Goal: Task Accomplishment & Management: Use online tool/utility

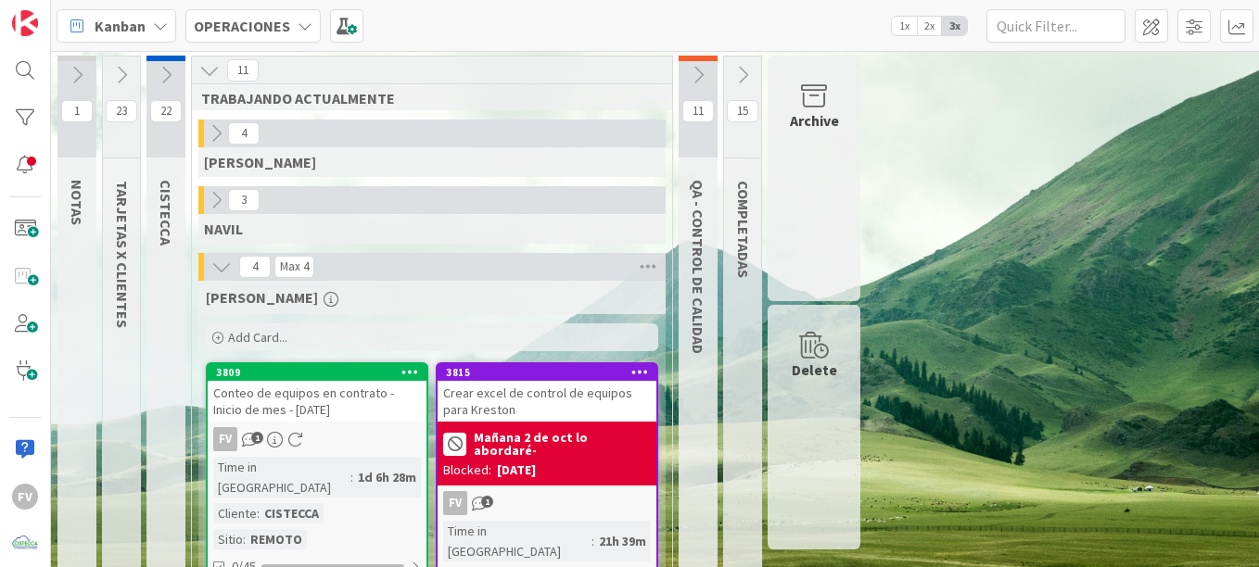
click at [122, 69] on icon at bounding box center [121, 75] width 20 height 20
click at [128, 76] on icon at bounding box center [121, 75] width 20 height 20
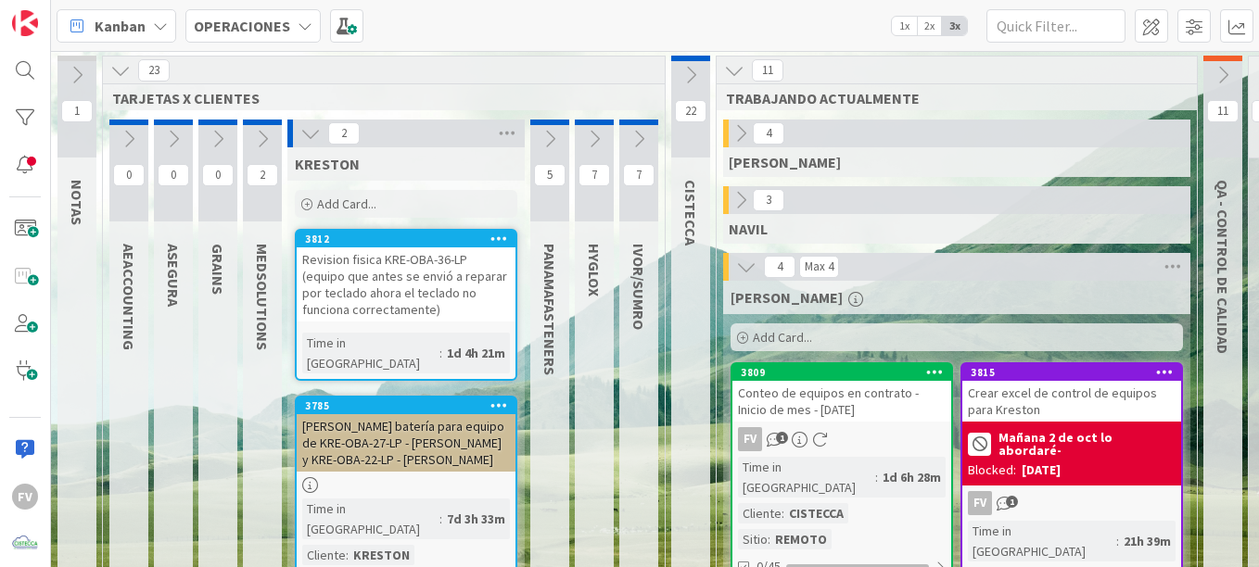
click at [413, 294] on div "Revision fisica KRE-OBA-36-LP (equipo que antes se envió a reparar por teclado …" at bounding box center [406, 284] width 219 height 74
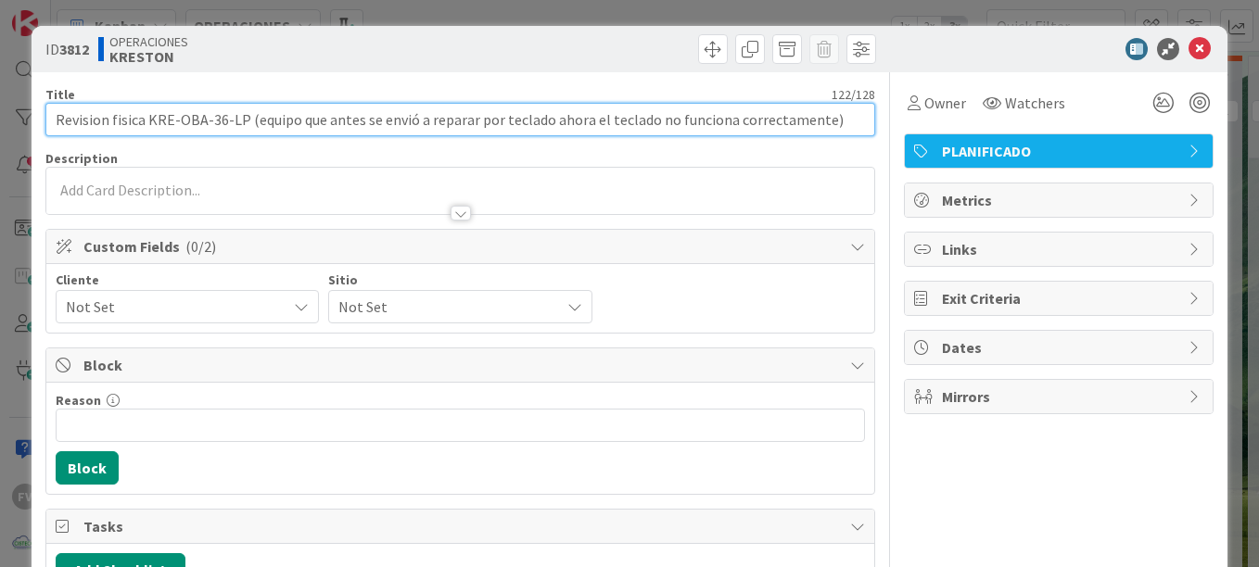
drag, startPoint x: 779, startPoint y: 105, endPoint x: 140, endPoint y: 71, distance: 639.4
click at [140, 71] on div "ID 3812 OPERACIONES KRESTON Title 122 / 128 Revision fisica KRE-OBA-36-LP (equi…" at bounding box center [630, 571] width 1196 height 1090
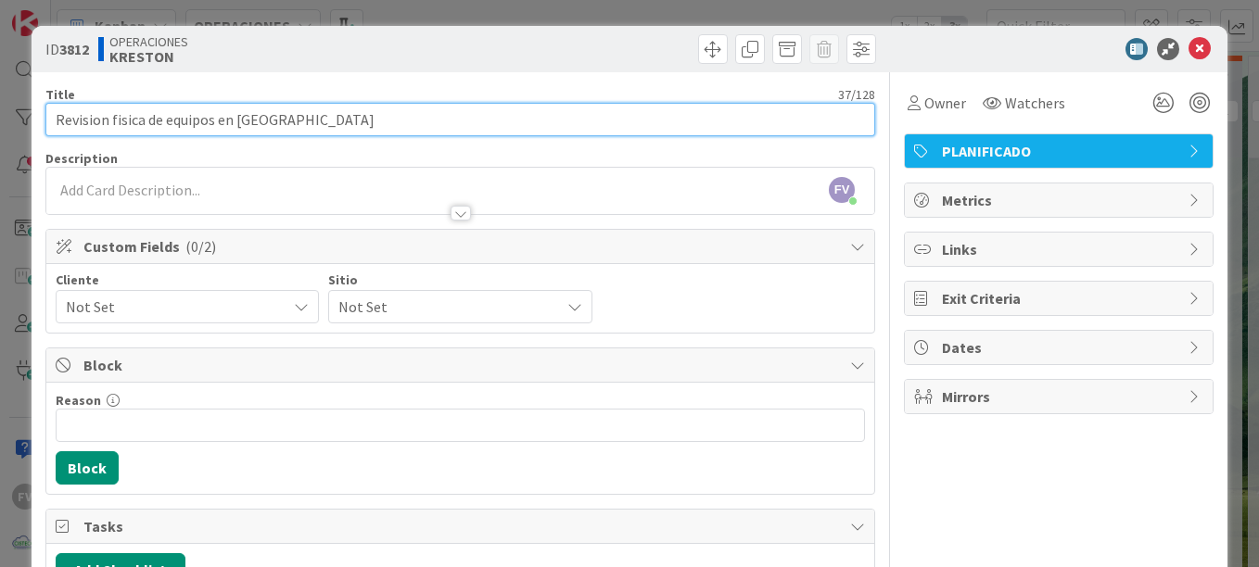
type input "Revision fisica de equipos en [GEOGRAPHIC_DATA]"
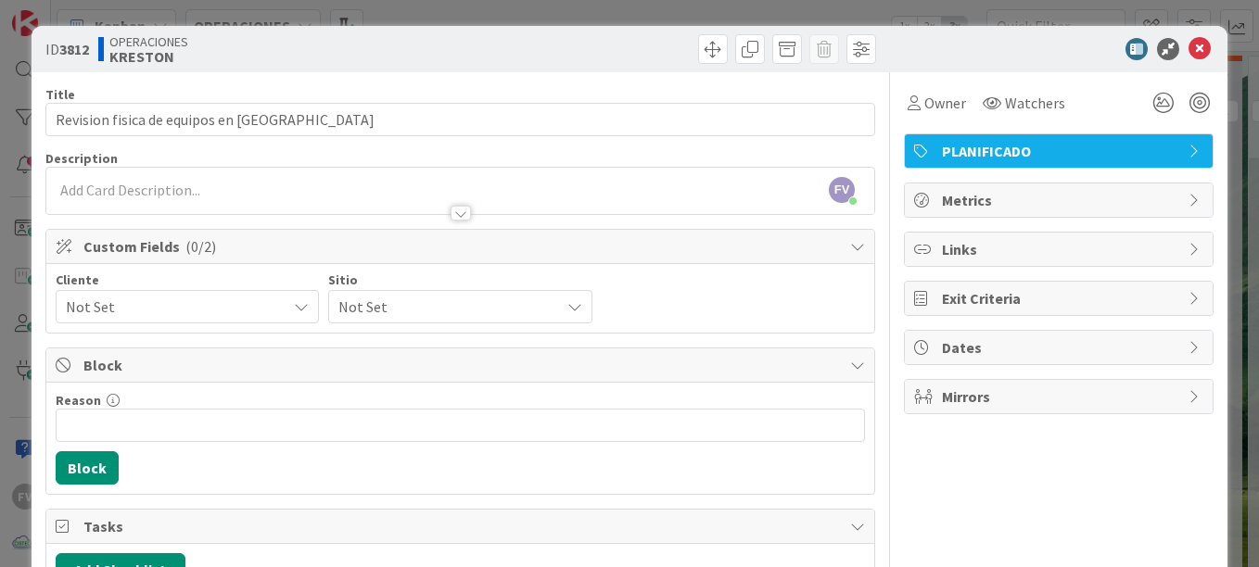
click at [245, 371] on span "Block" at bounding box center [461, 365] width 757 height 22
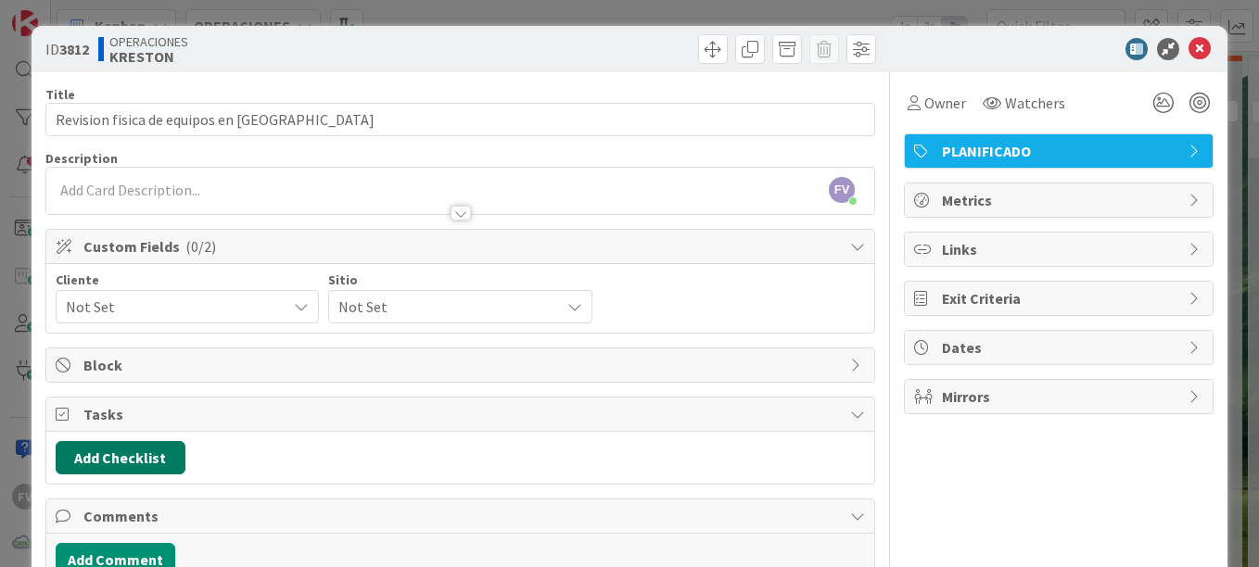
click at [115, 451] on button "Add Checklist" at bounding box center [121, 457] width 130 height 33
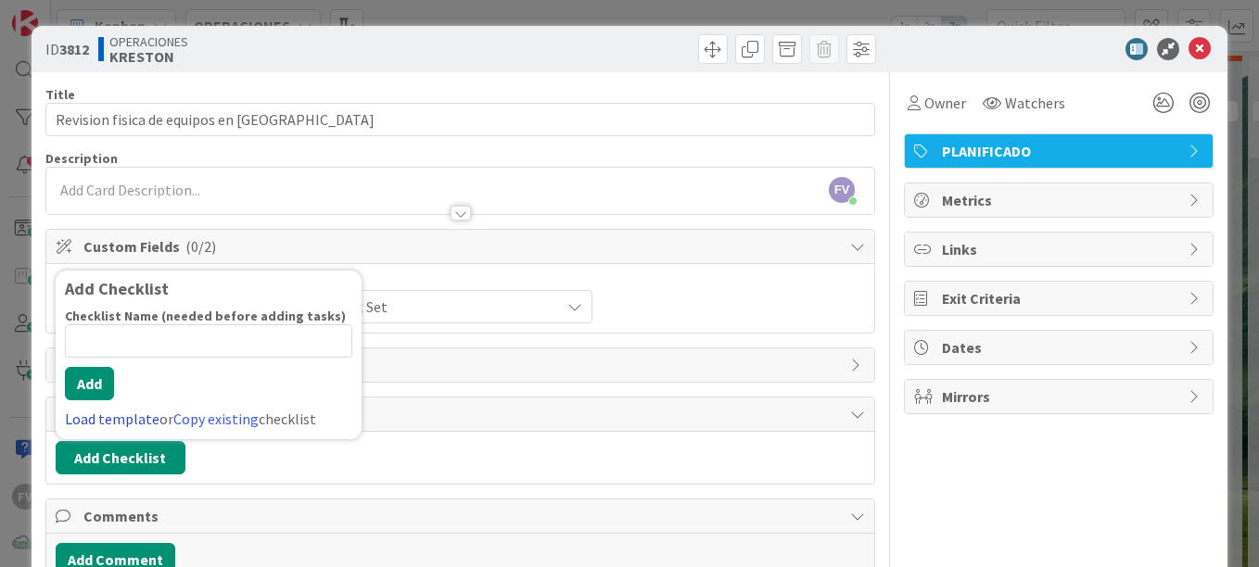
click at [121, 413] on link "Load template" at bounding box center [112, 419] width 95 height 19
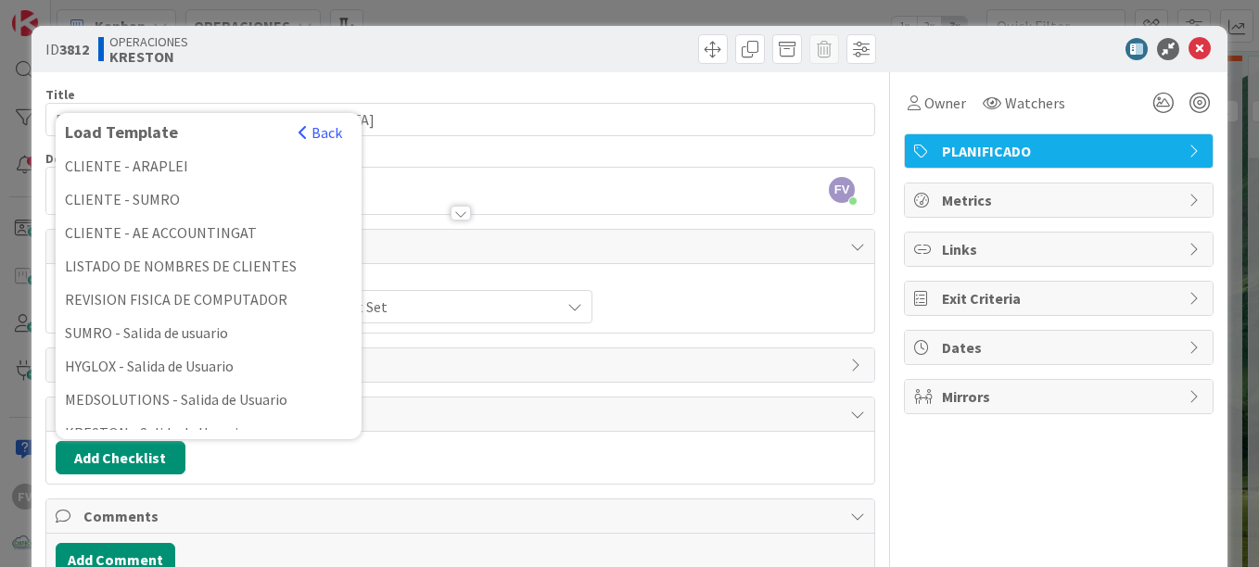
scroll to position [470, 0]
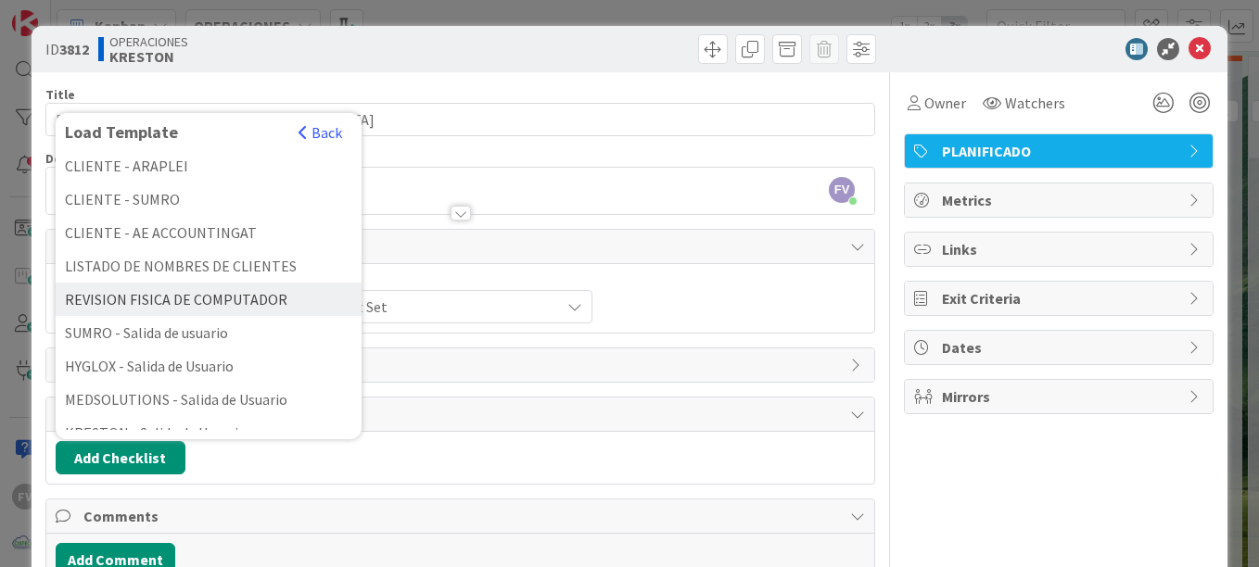
click at [258, 303] on div "REVISION FISICA DE COMPUTADOR" at bounding box center [209, 299] width 306 height 33
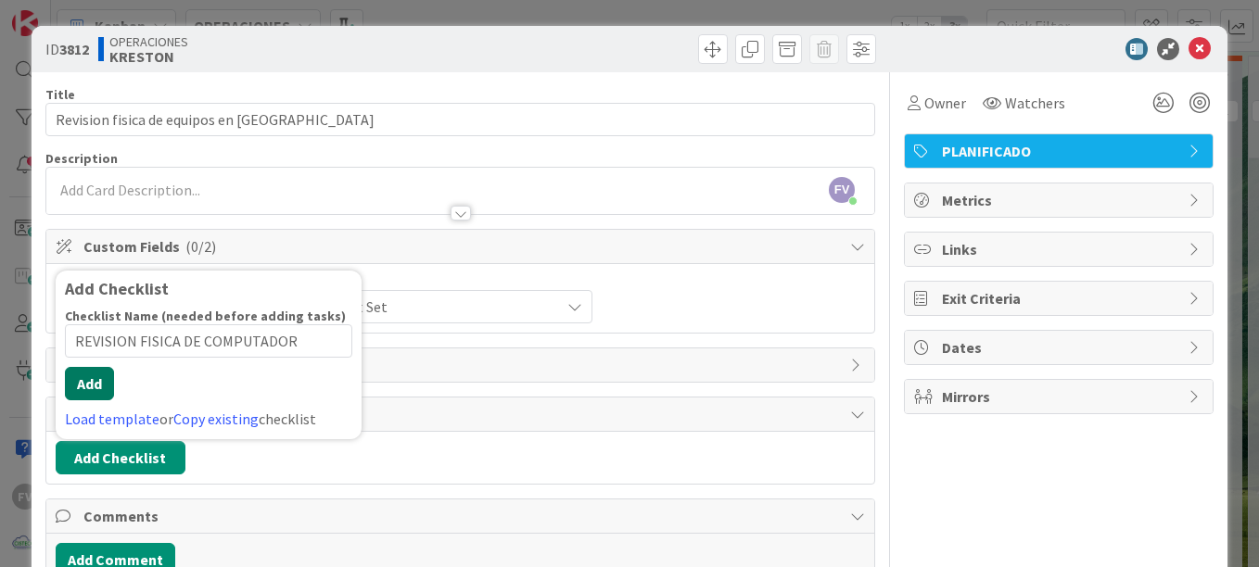
click at [108, 383] on button "Add" at bounding box center [89, 383] width 49 height 33
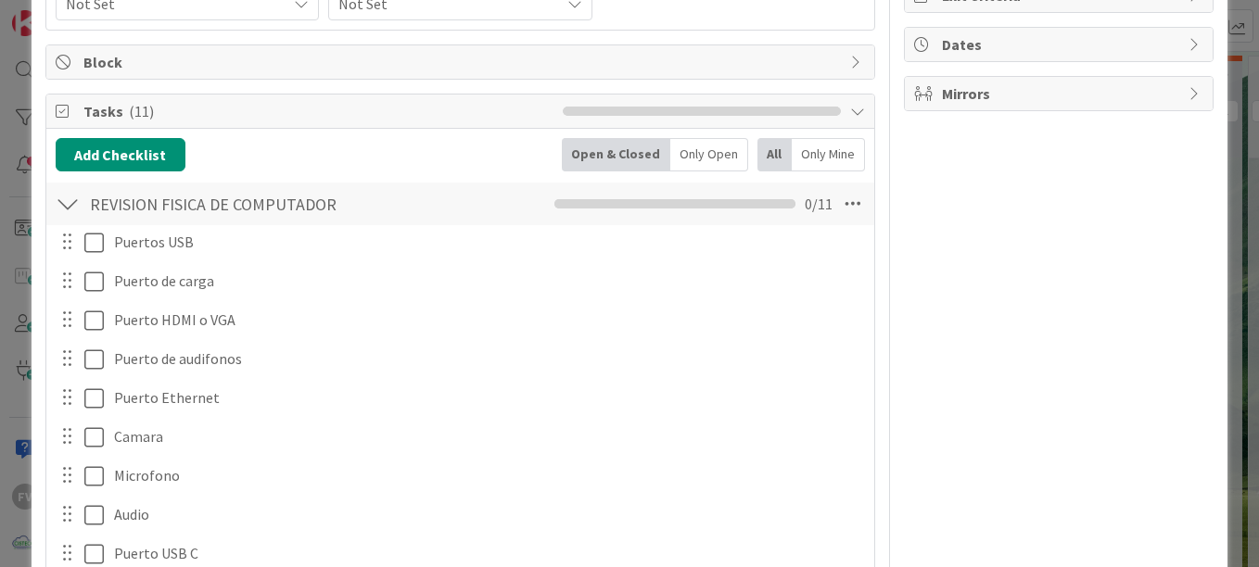
scroll to position [299, 0]
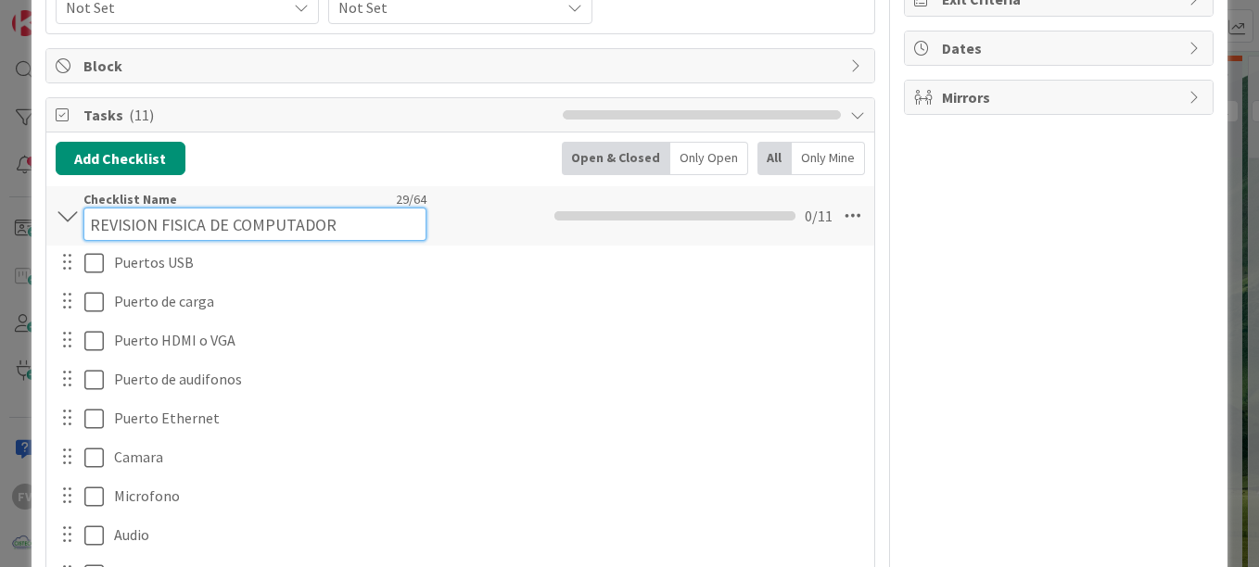
click at [344, 207] on div "Checklist Name 29 / 64 REVISION FISICA DE COMPUTADOR" at bounding box center [254, 216] width 343 height 50
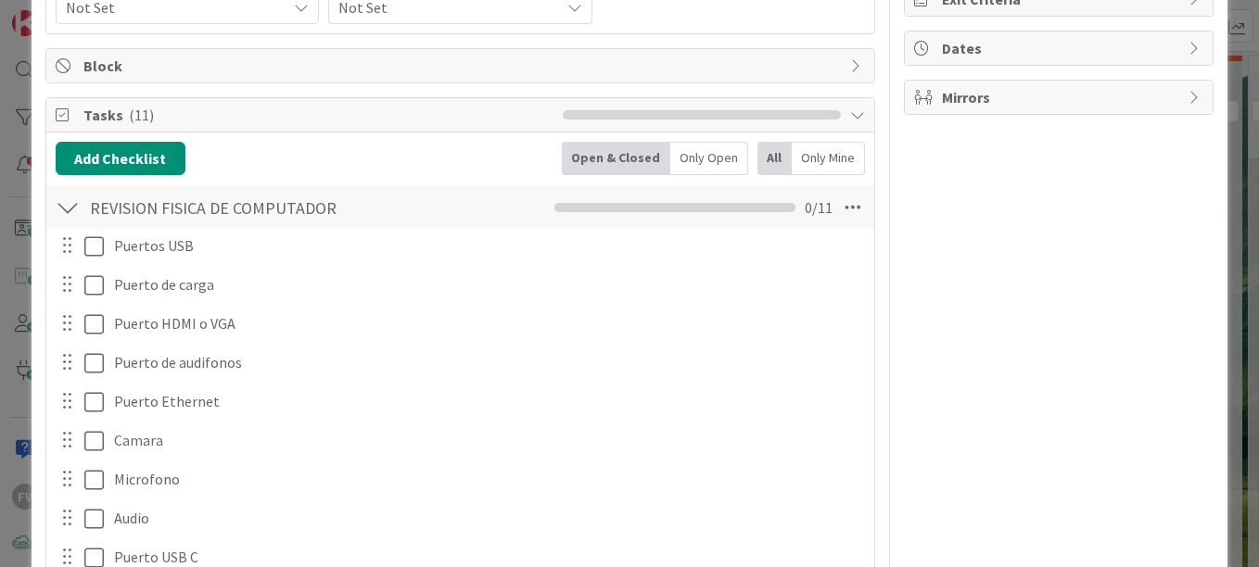
click at [344, 207] on div "Checklist Name 29 / 64 REVISION FISICA DE COMPUTADOR" at bounding box center [254, 207] width 343 height 33
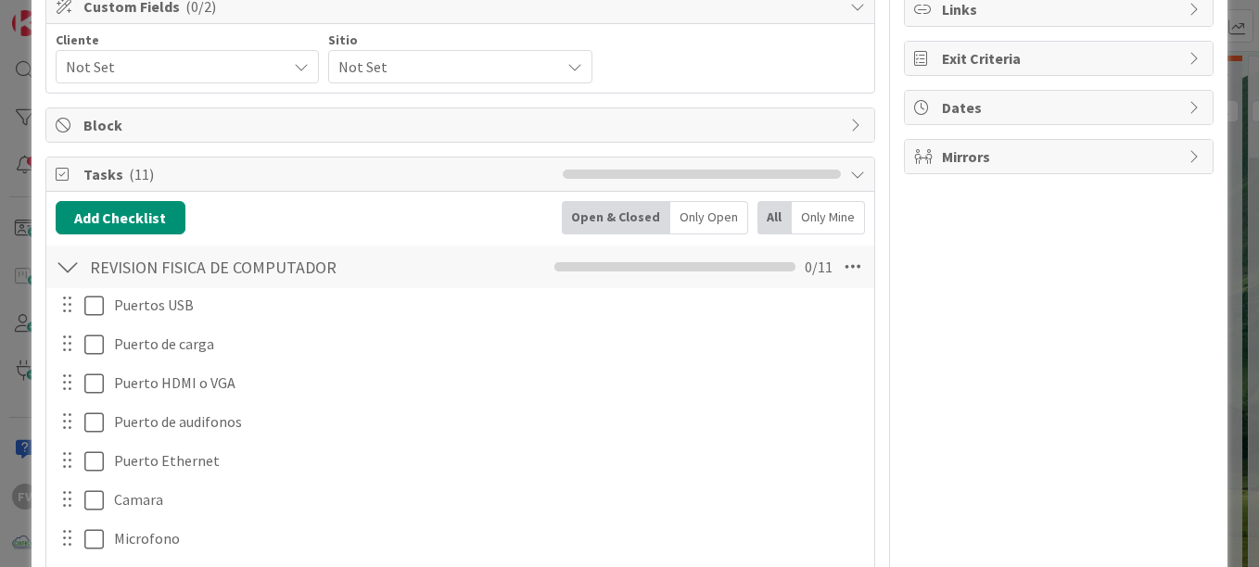
scroll to position [239, 0]
click at [347, 285] on div "REVISION FISICA DE COMPUTADOR Checklist Name 29 / 64 REVISION FISICA DE COMPUTA…" at bounding box center [460, 268] width 828 height 43
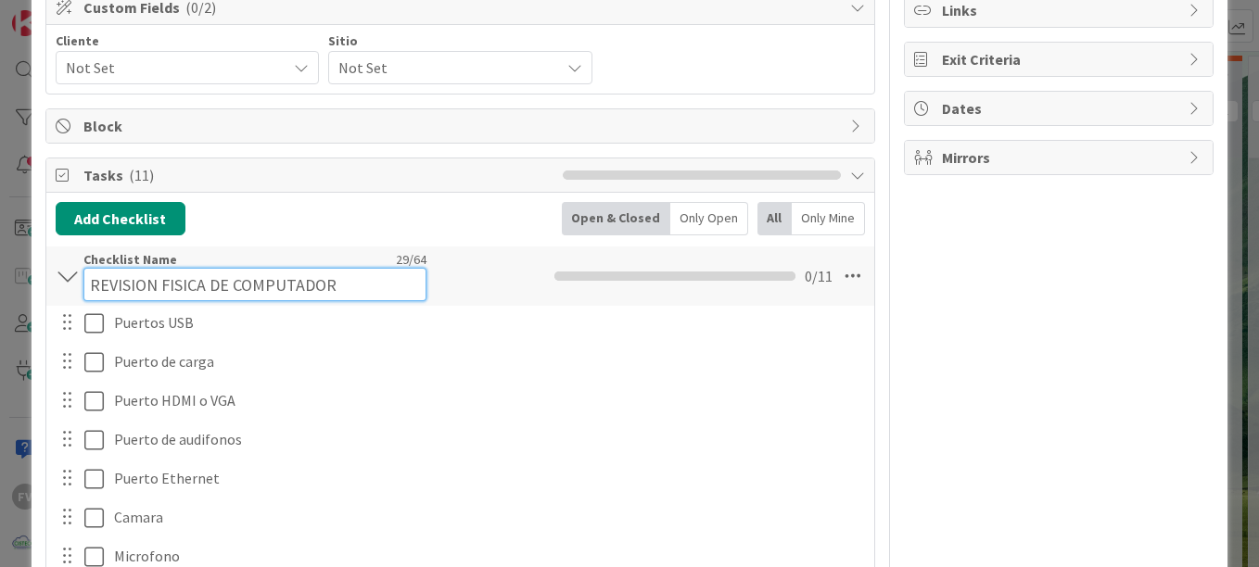
click at [353, 272] on input "REVISION FISICA DE COMPUTADOR" at bounding box center [254, 284] width 343 height 33
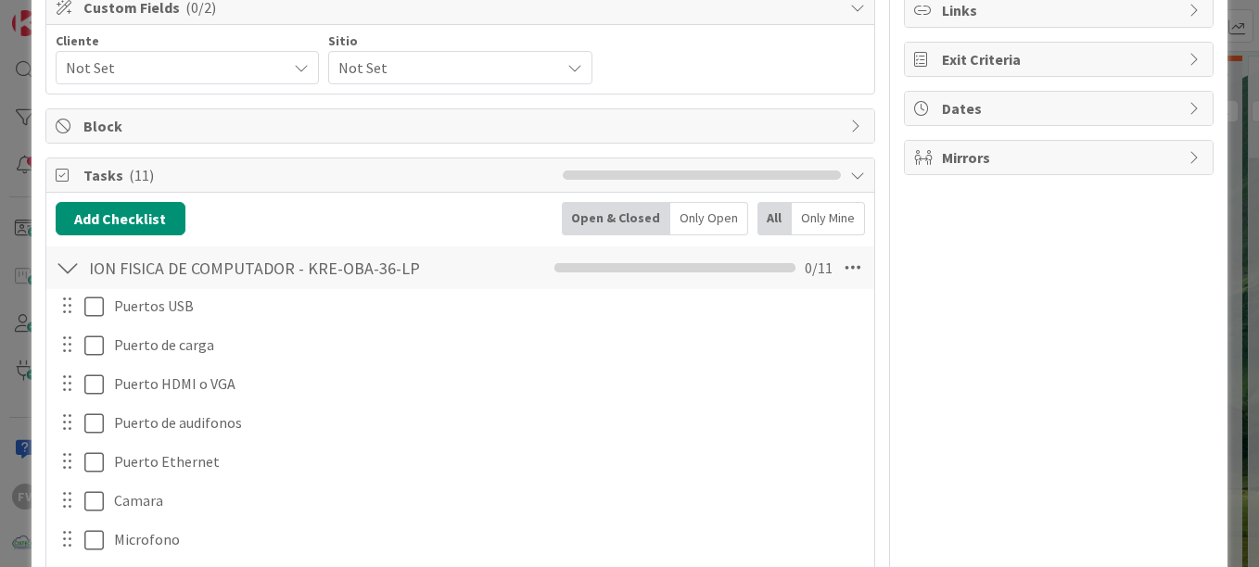
scroll to position [0, 0]
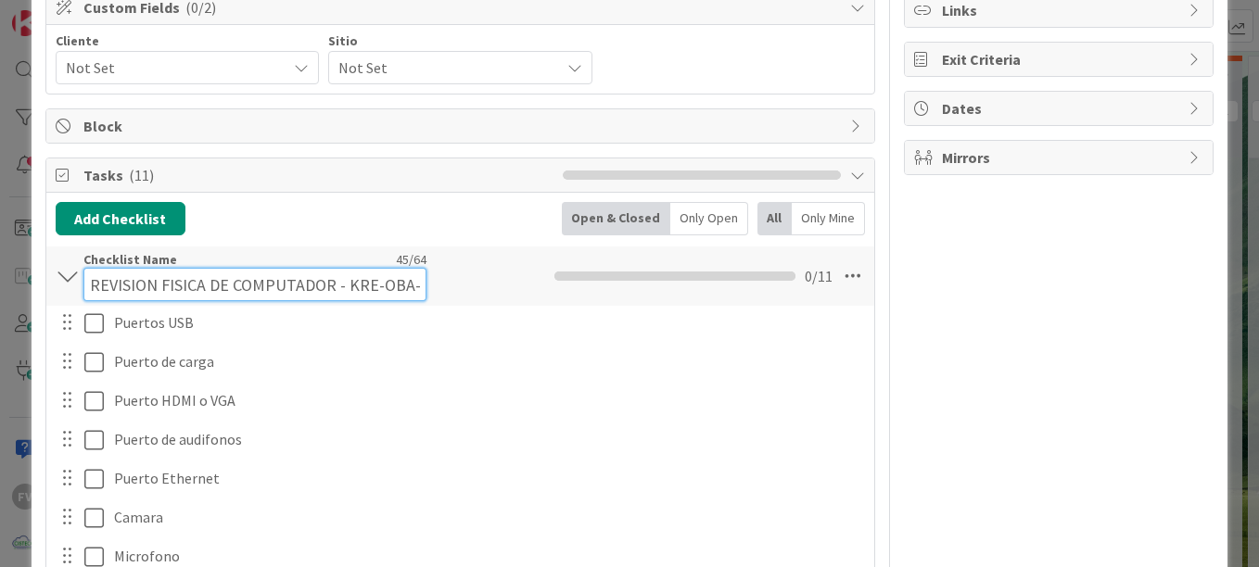
click at [336, 263] on div "Checklist Name 45 / 64 REVISION FISICA DE COMPUTADOR - KRE-OBA-36-LP" at bounding box center [254, 276] width 343 height 50
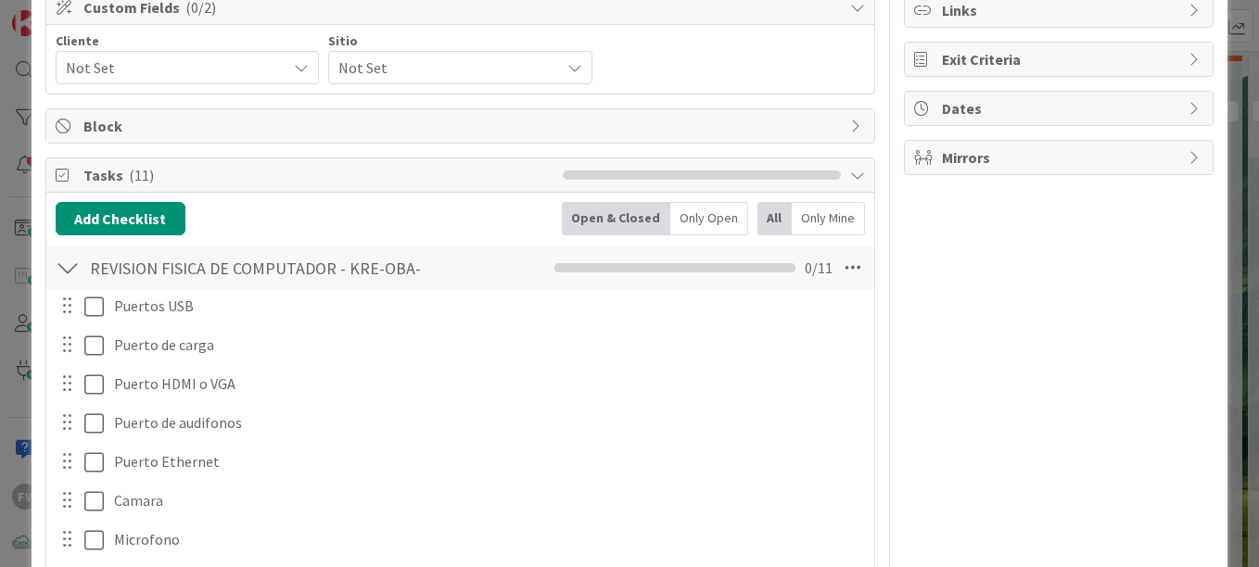
click at [336, 263] on div "Checklist Name 45 / 64 REVISION FISICA DE COMPUTADOR - KRE-OBA-36-LP" at bounding box center [254, 267] width 343 height 33
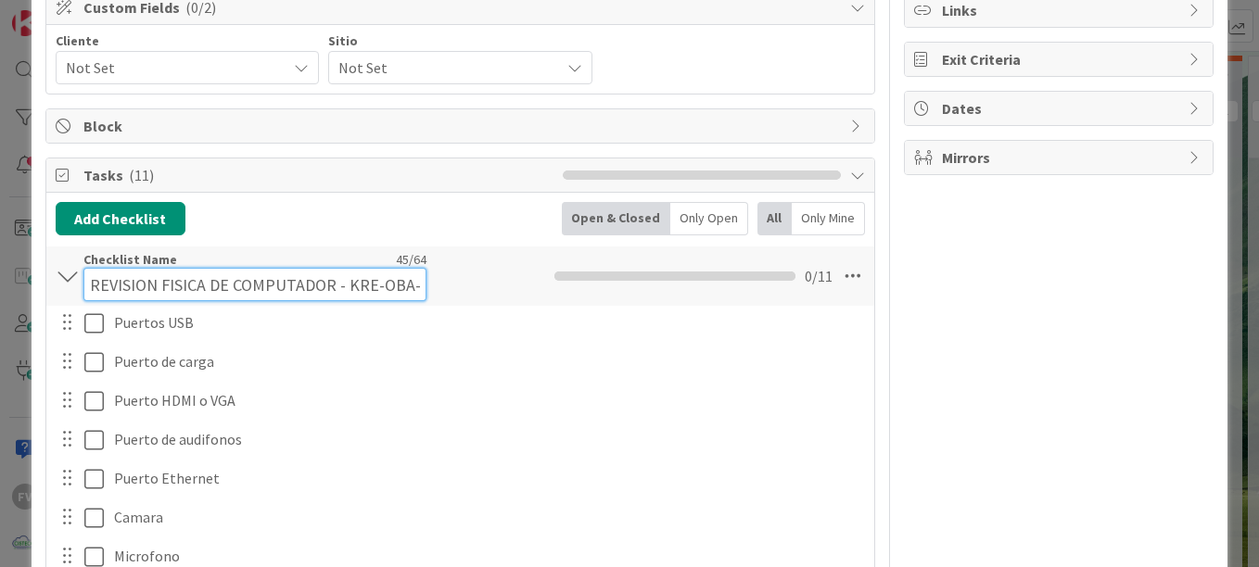
scroll to position [0, 49]
drag, startPoint x: 344, startPoint y: 269, endPoint x: 618, endPoint y: 264, distance: 274.4
click at [618, 264] on div "REVISION FISICA DE COMPUTADOR - KRE-OBA-36-LP Checklist Name 45 / 64 REVISION F…" at bounding box center [460, 276] width 828 height 59
paste input "KRE-OBA-36-LP"
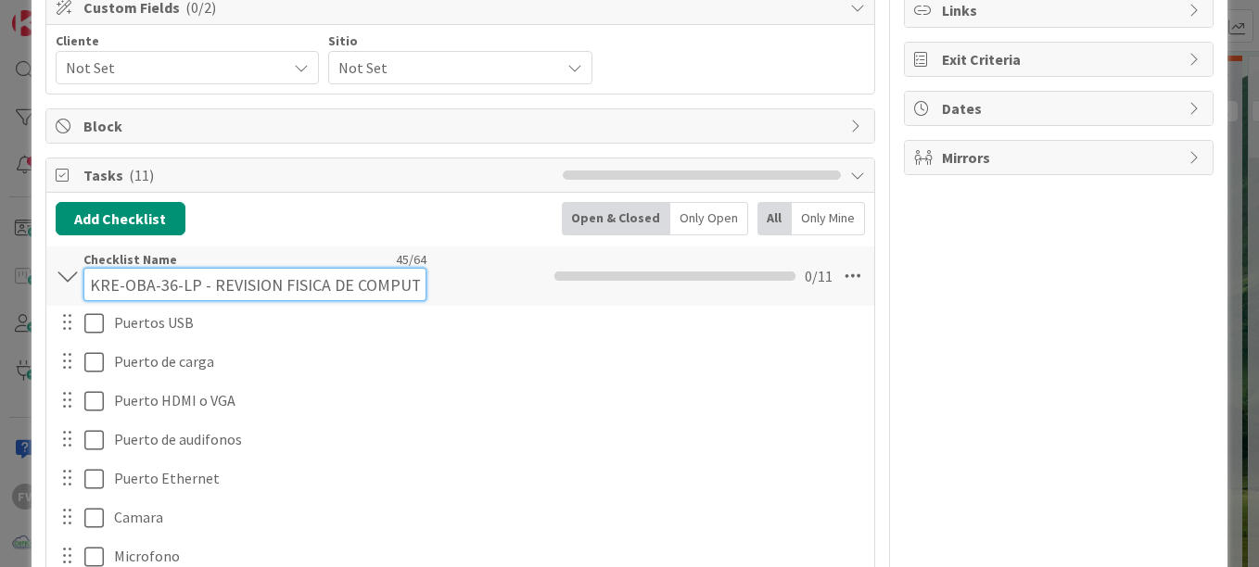
type input "KRE-OBA-36-LP - REVISION FISICA DE COMPUTADOR"
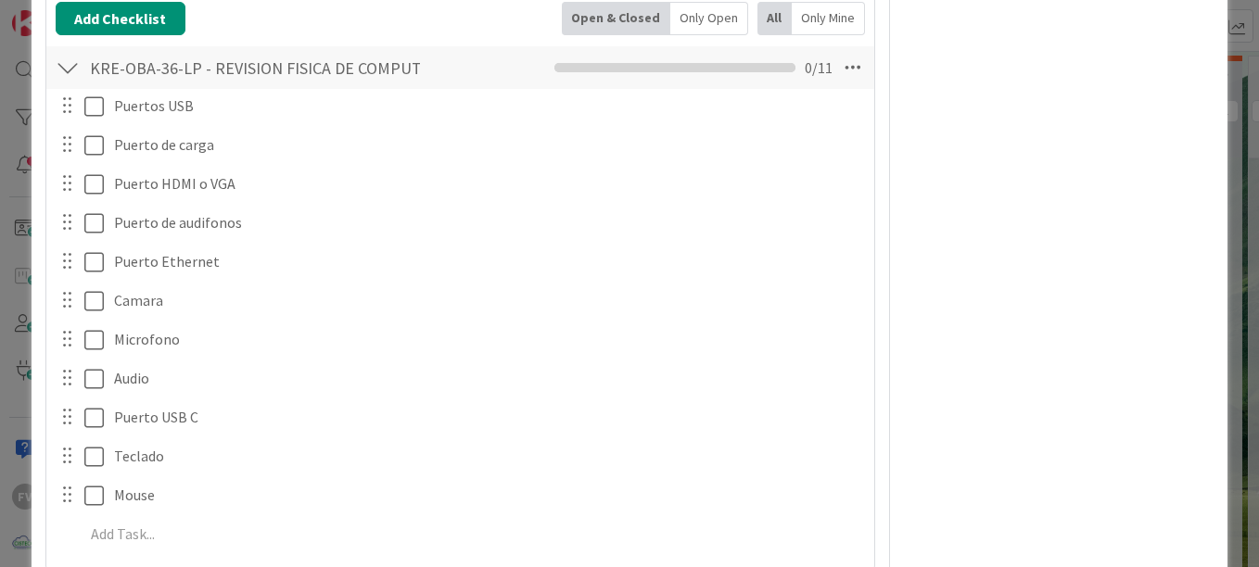
scroll to position [440, 0]
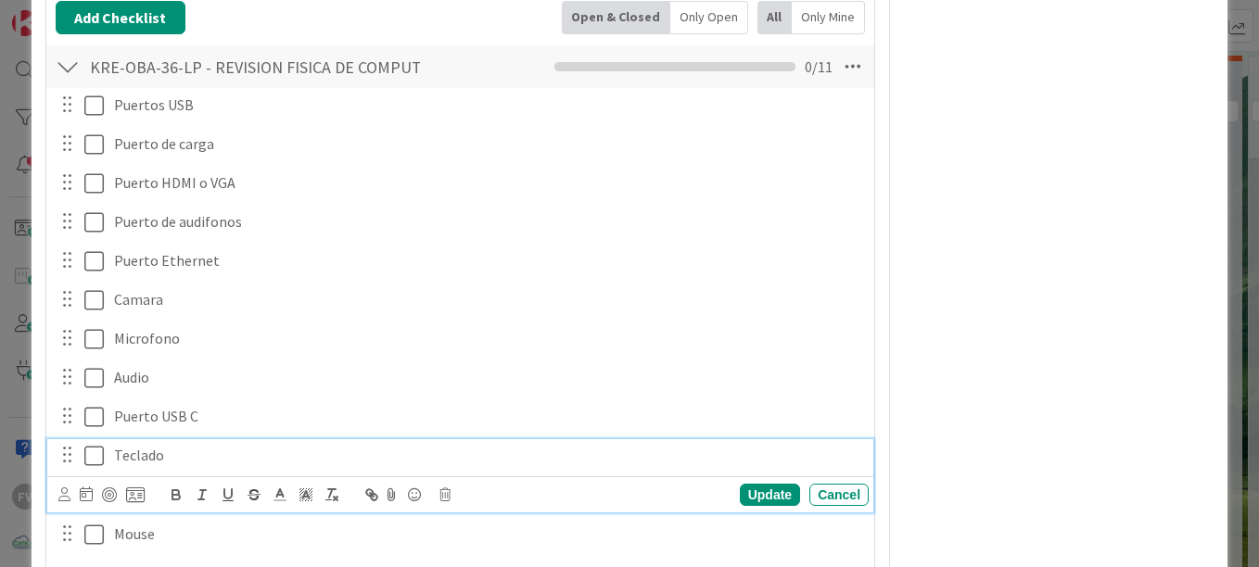
click at [86, 452] on icon at bounding box center [93, 456] width 19 height 22
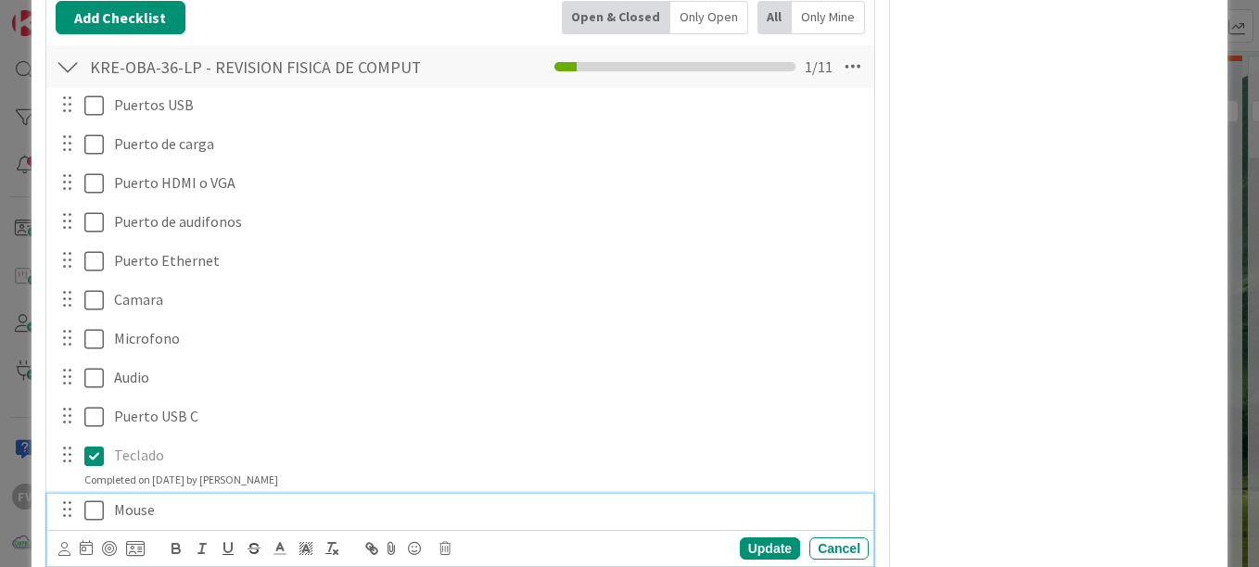
click at [94, 517] on icon at bounding box center [93, 511] width 19 height 22
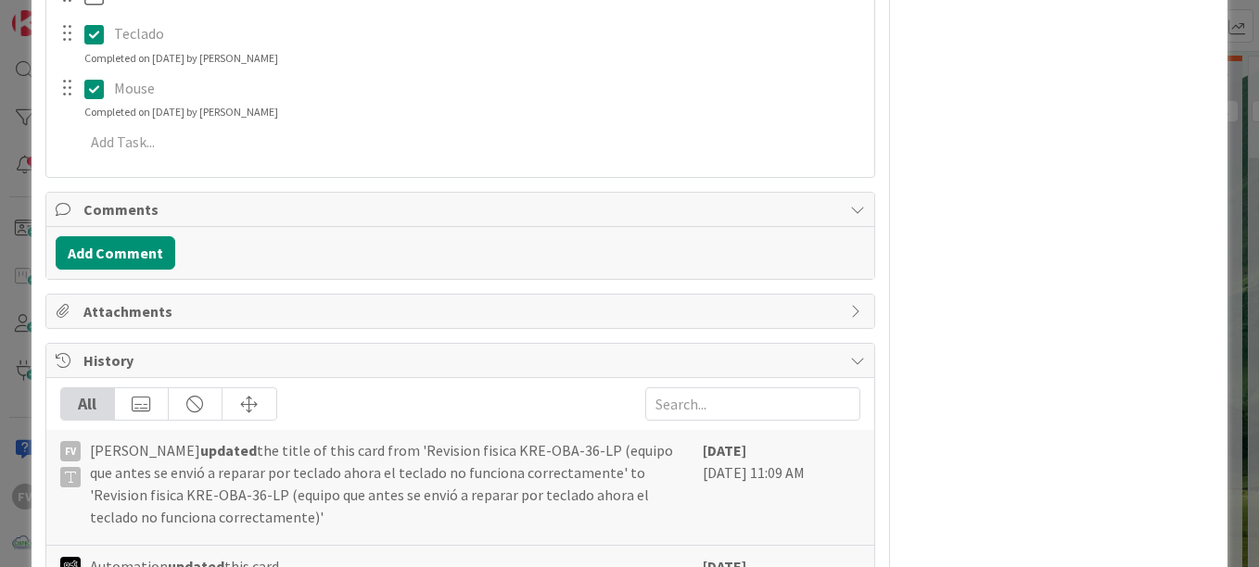
scroll to position [865, 0]
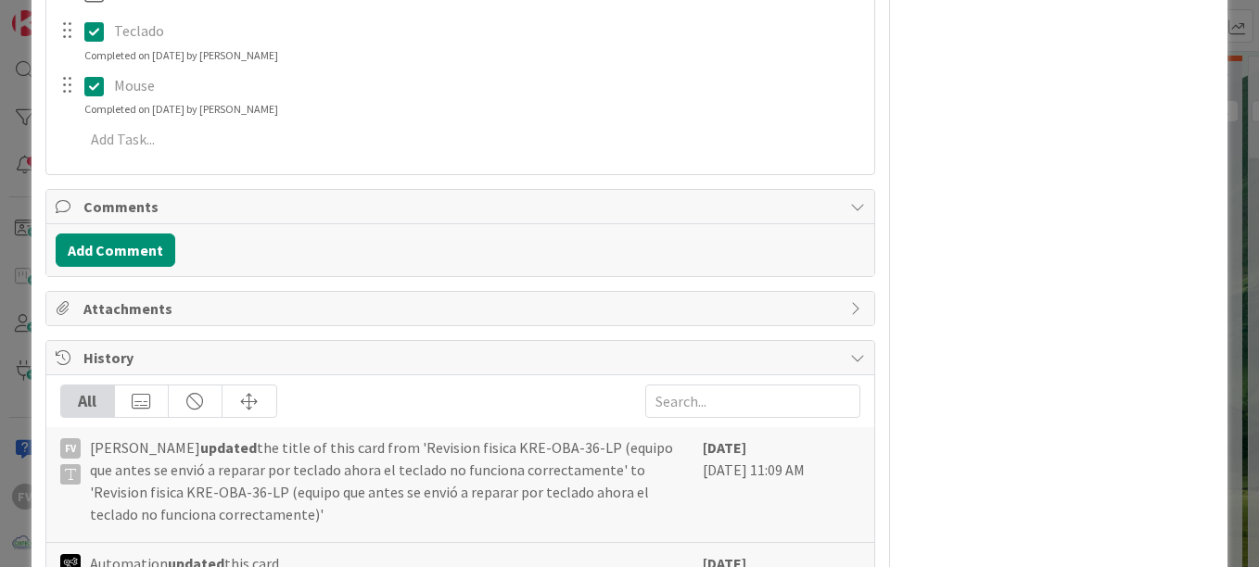
click at [161, 371] on div "History" at bounding box center [460, 358] width 828 height 34
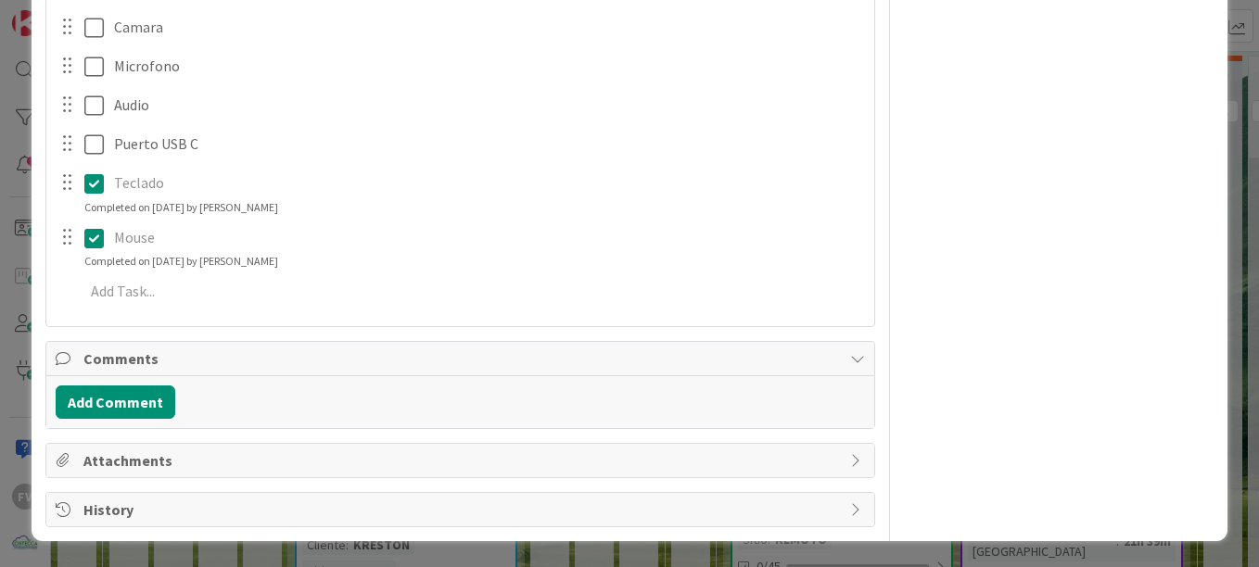
click at [117, 422] on div "Add Comment" at bounding box center [460, 402] width 828 height 52
click at [146, 394] on button "Add Comment" at bounding box center [116, 402] width 120 height 33
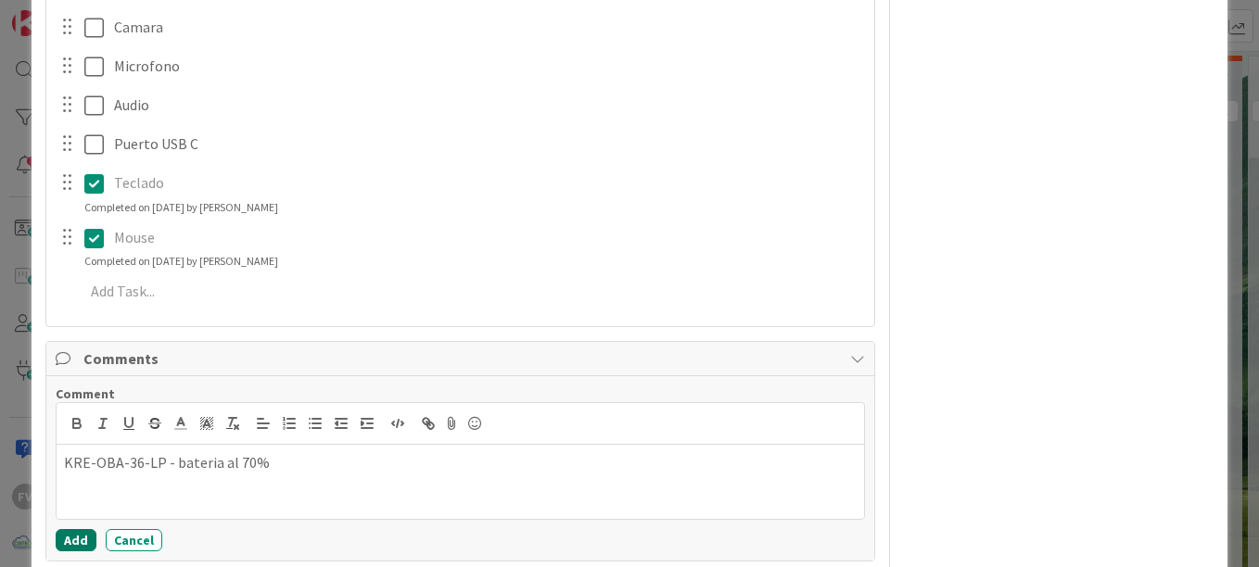
click at [90, 538] on button "Add" at bounding box center [76, 540] width 41 height 22
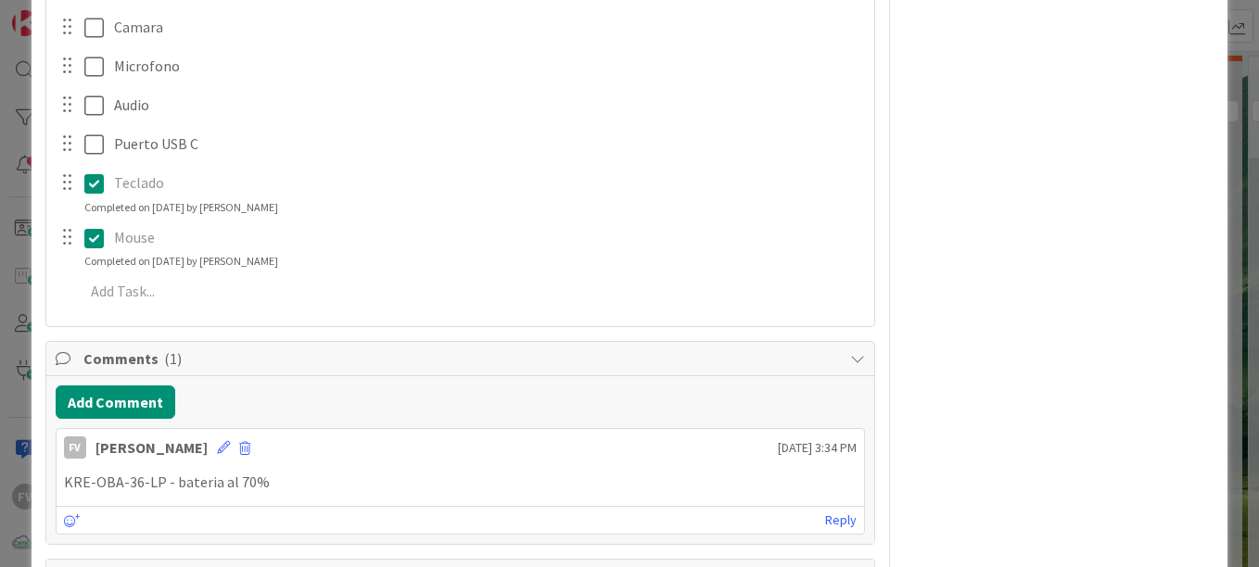
scroll to position [829, 0]
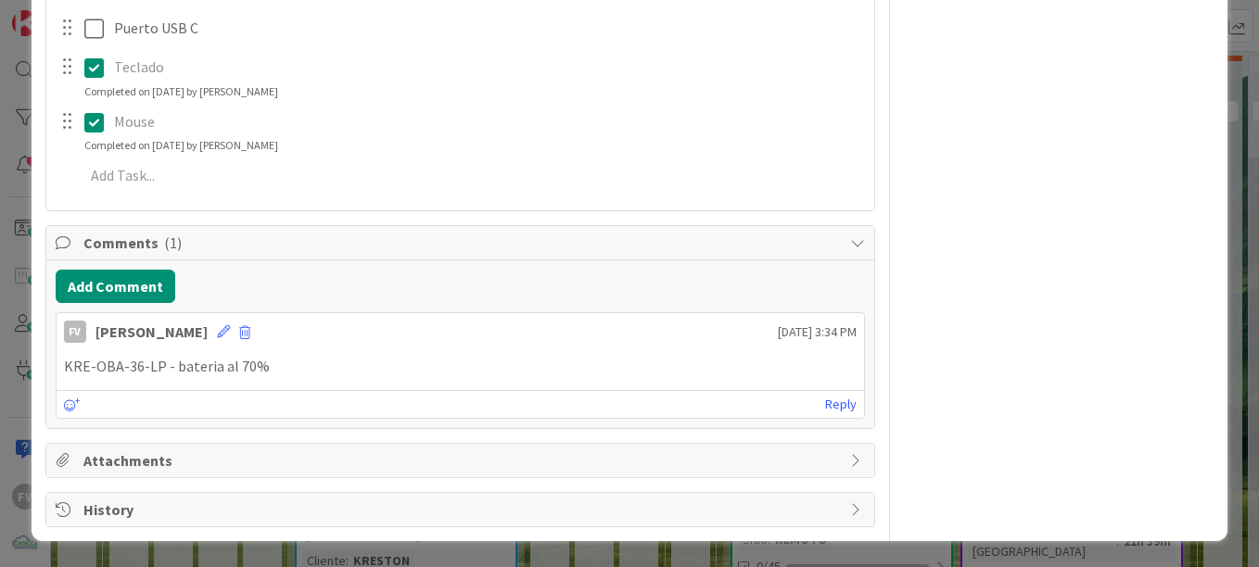
click at [202, 454] on span "Attachments" at bounding box center [461, 461] width 757 height 22
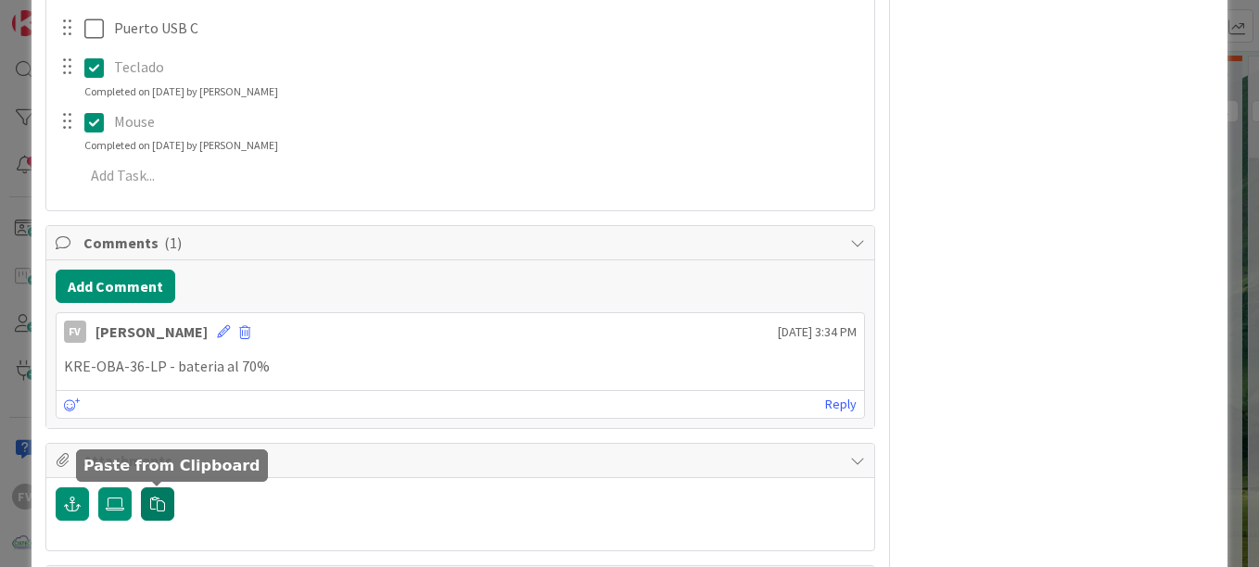
click at [146, 491] on button "button" at bounding box center [157, 504] width 33 height 33
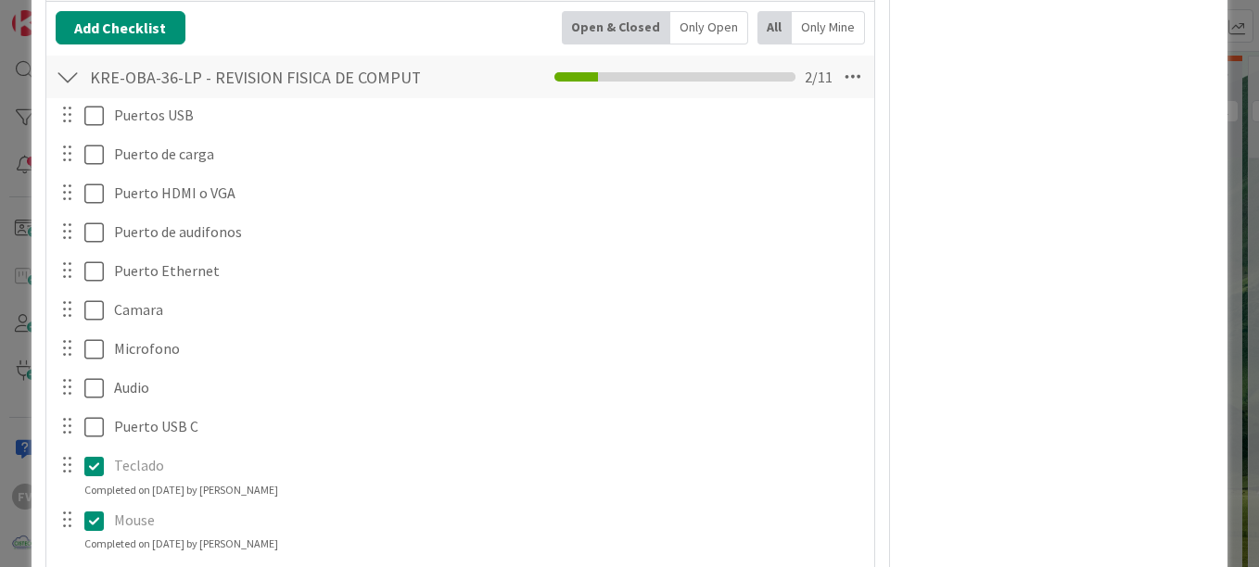
scroll to position [410, 0]
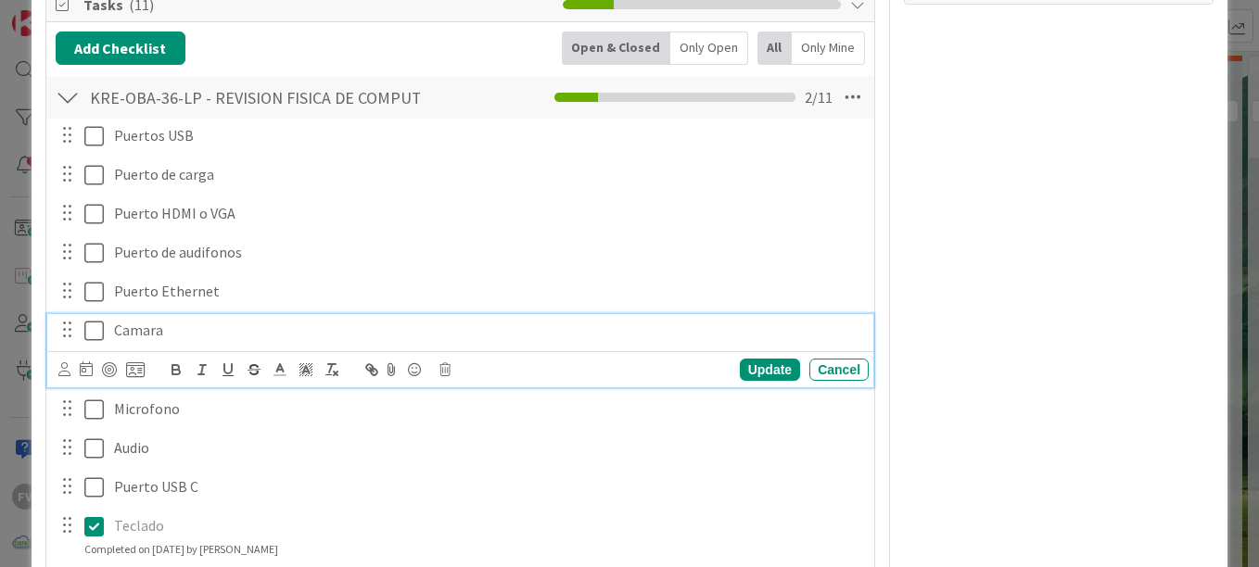
click at [91, 344] on button at bounding box center [95, 331] width 22 height 30
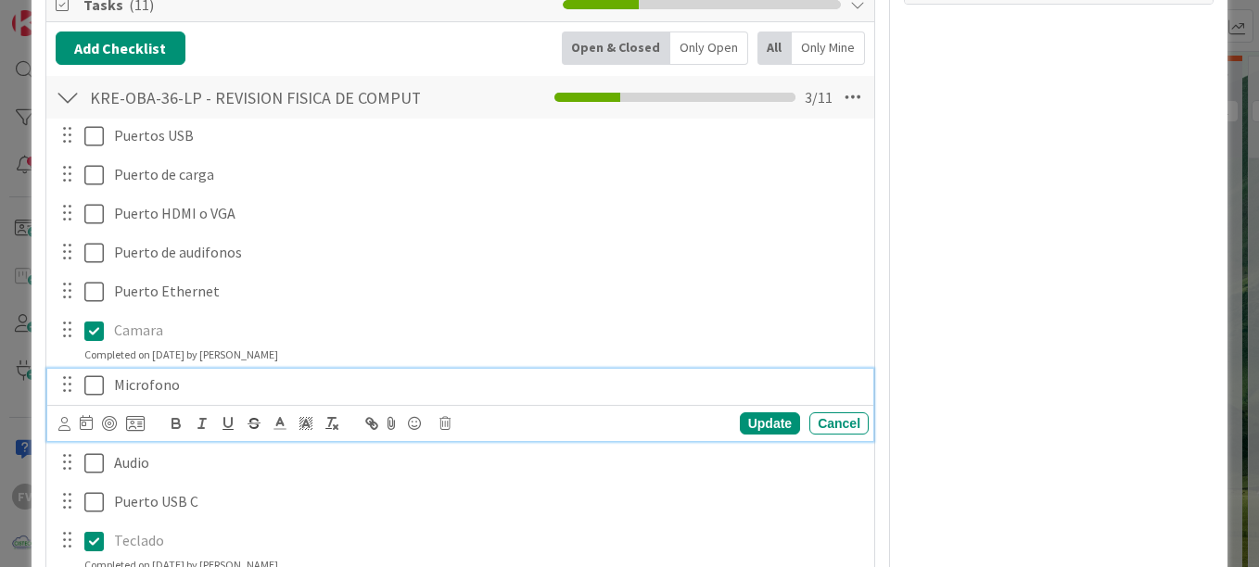
click at [92, 390] on icon at bounding box center [93, 385] width 19 height 22
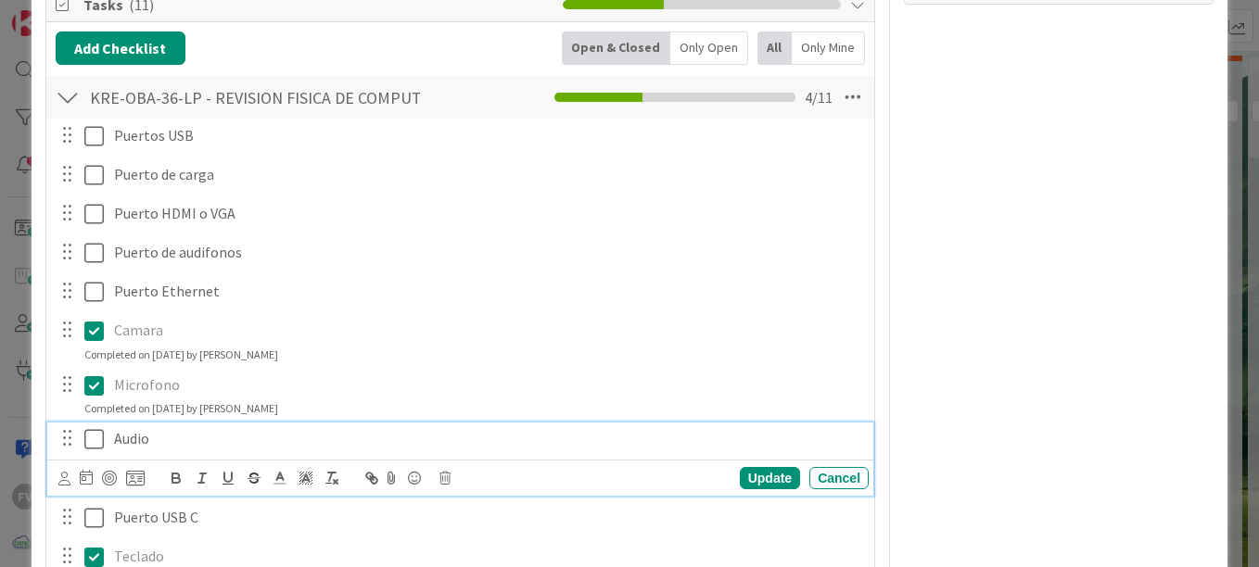
click at [93, 437] on icon at bounding box center [93, 439] width 19 height 22
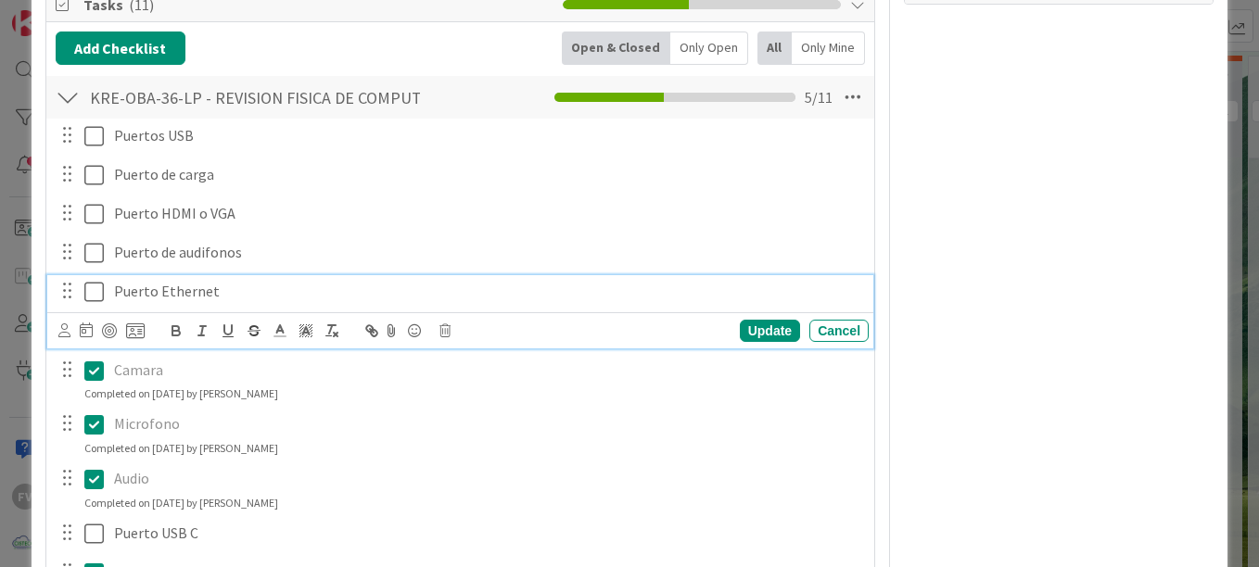
click at [89, 286] on icon at bounding box center [93, 292] width 19 height 22
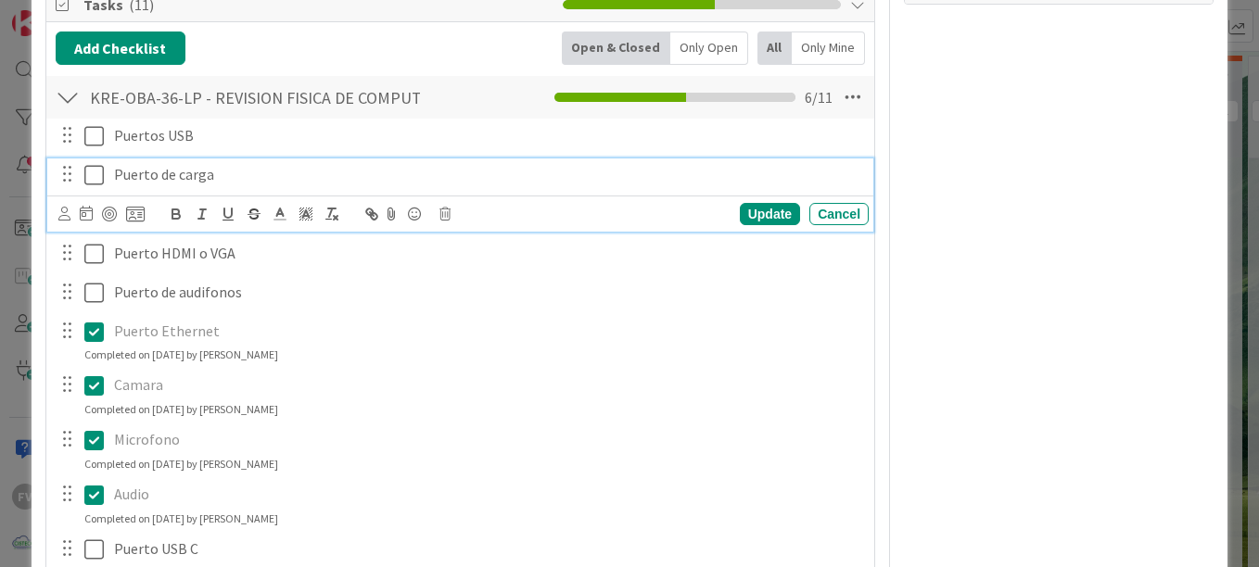
click at [90, 169] on icon at bounding box center [93, 175] width 19 height 22
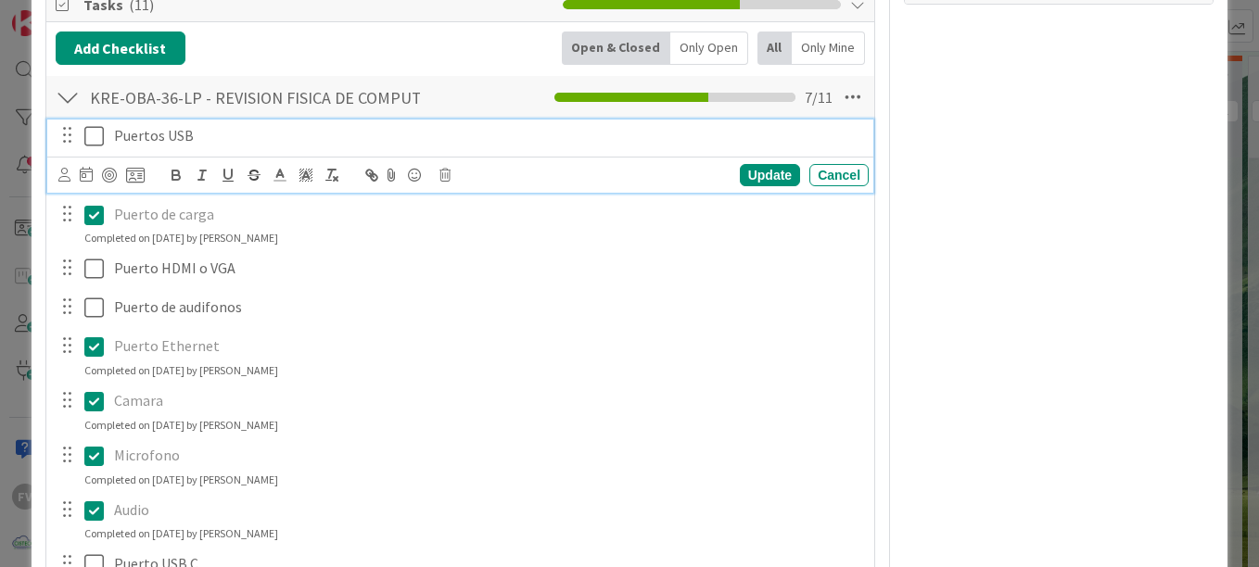
click at [95, 137] on icon at bounding box center [93, 136] width 19 height 22
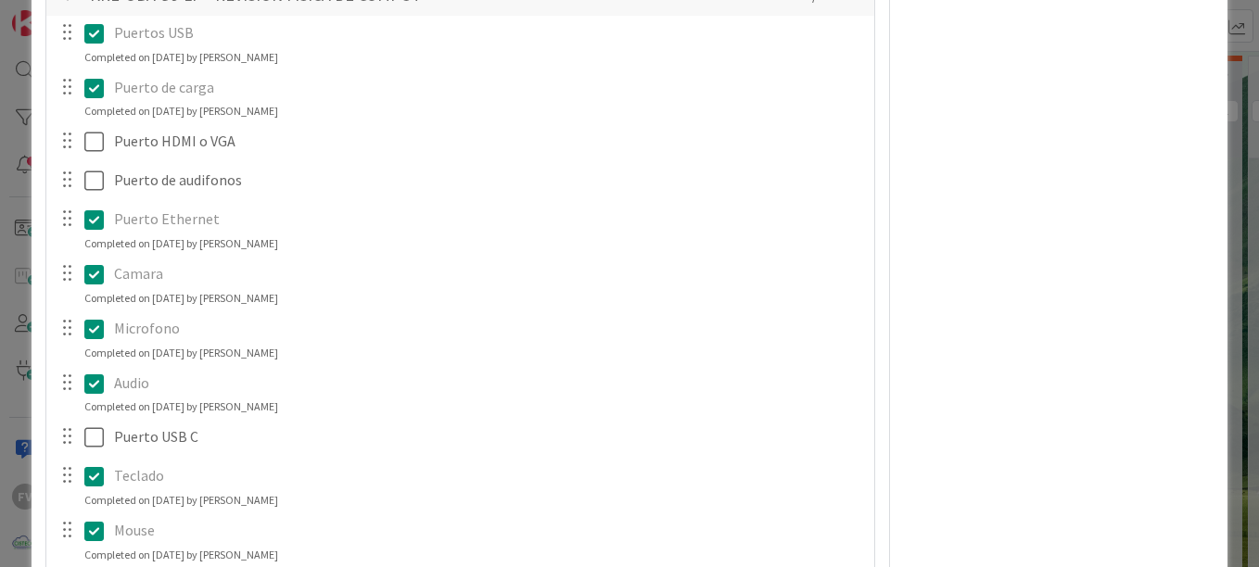
scroll to position [513, 0]
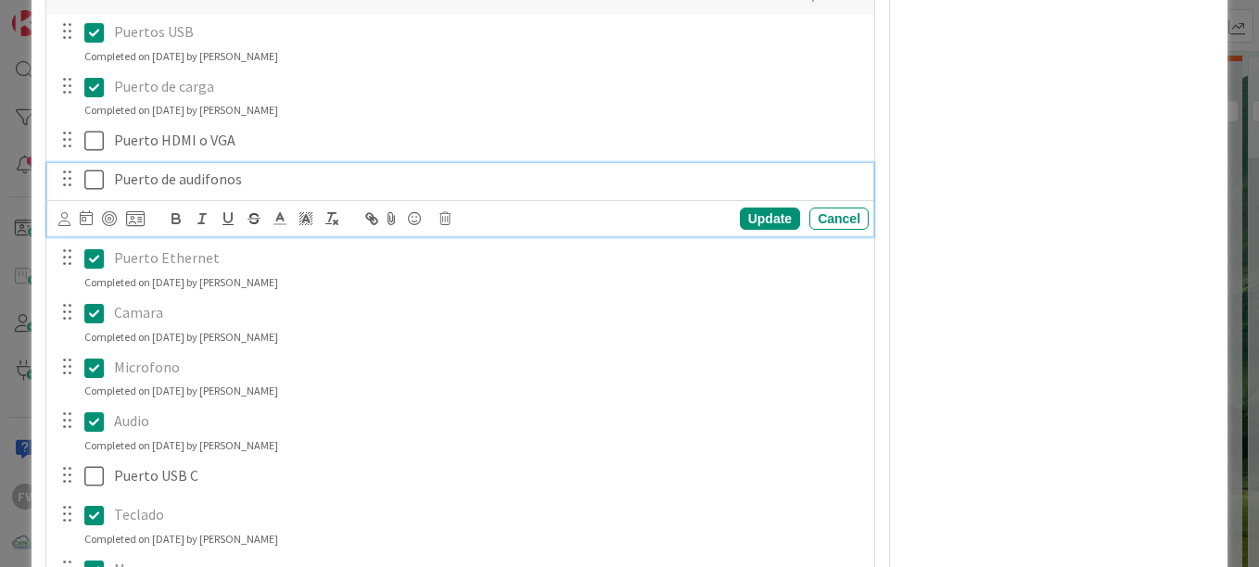
click at [88, 186] on icon at bounding box center [93, 180] width 19 height 22
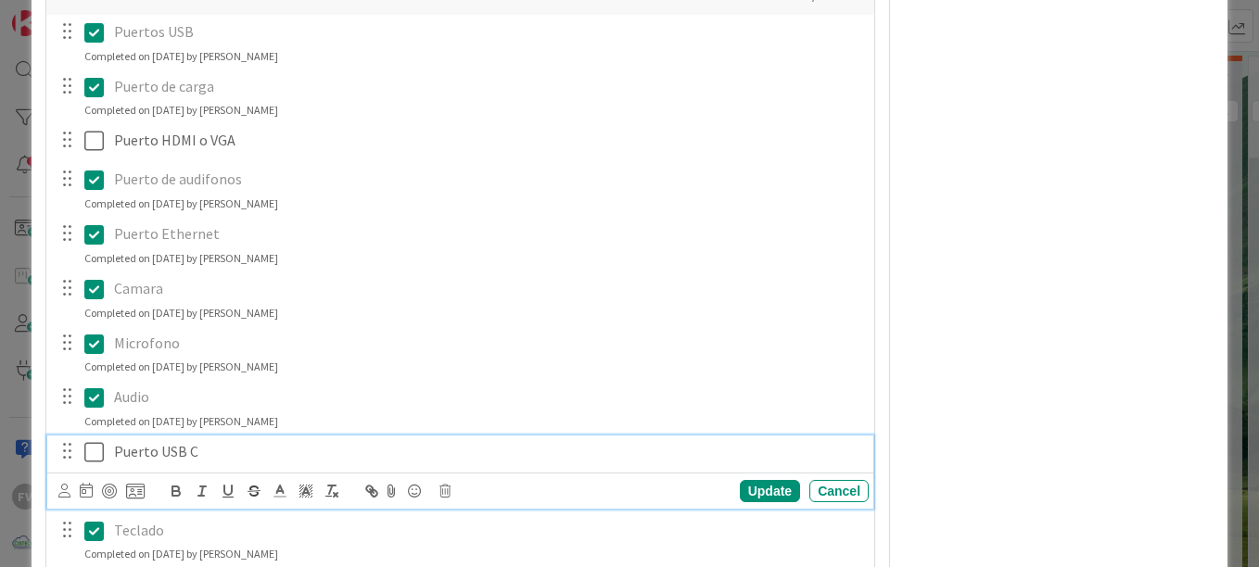
click at [101, 455] on icon at bounding box center [93, 452] width 19 height 22
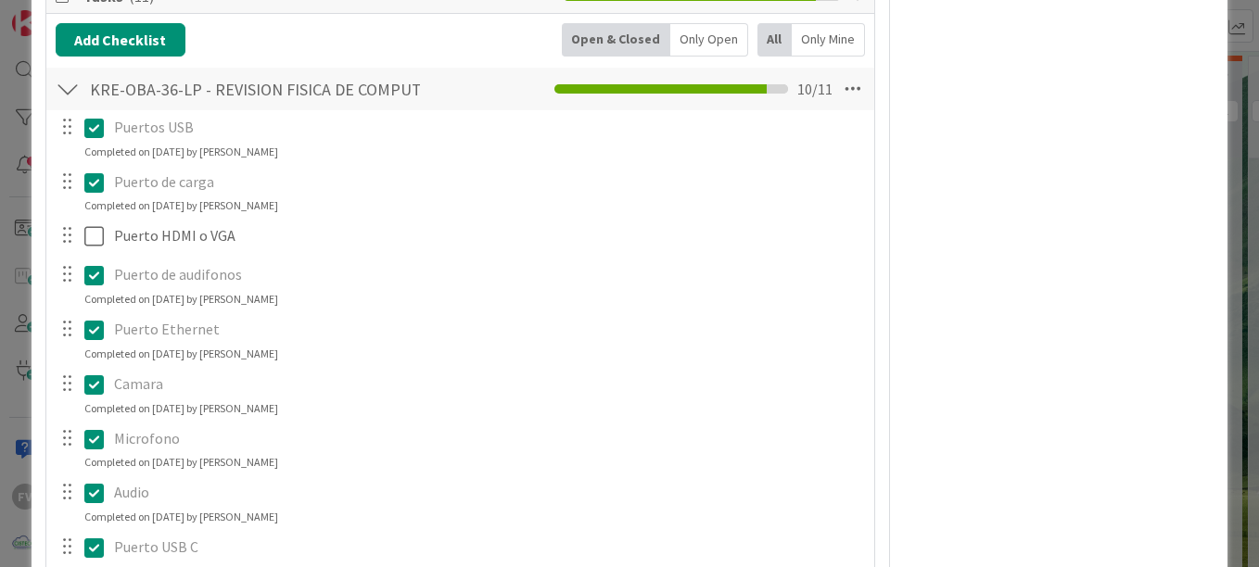
scroll to position [417, 0]
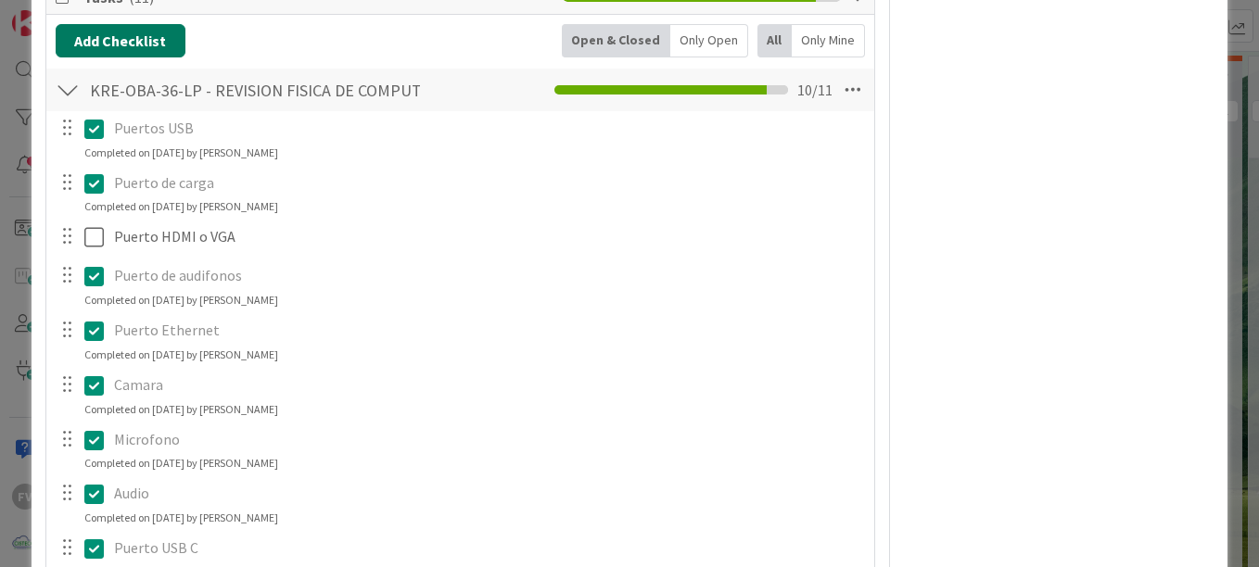
click at [159, 29] on button "Add Checklist" at bounding box center [121, 40] width 130 height 33
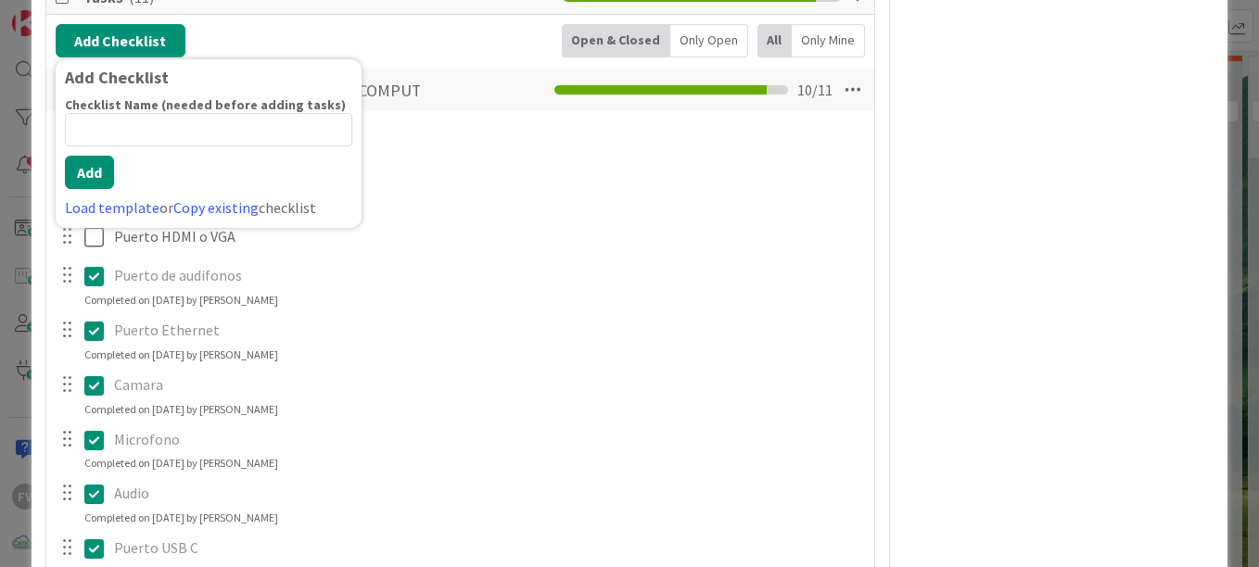
click at [159, 135] on input at bounding box center [208, 129] width 287 height 33
click at [112, 208] on link "Load template" at bounding box center [112, 207] width 95 height 19
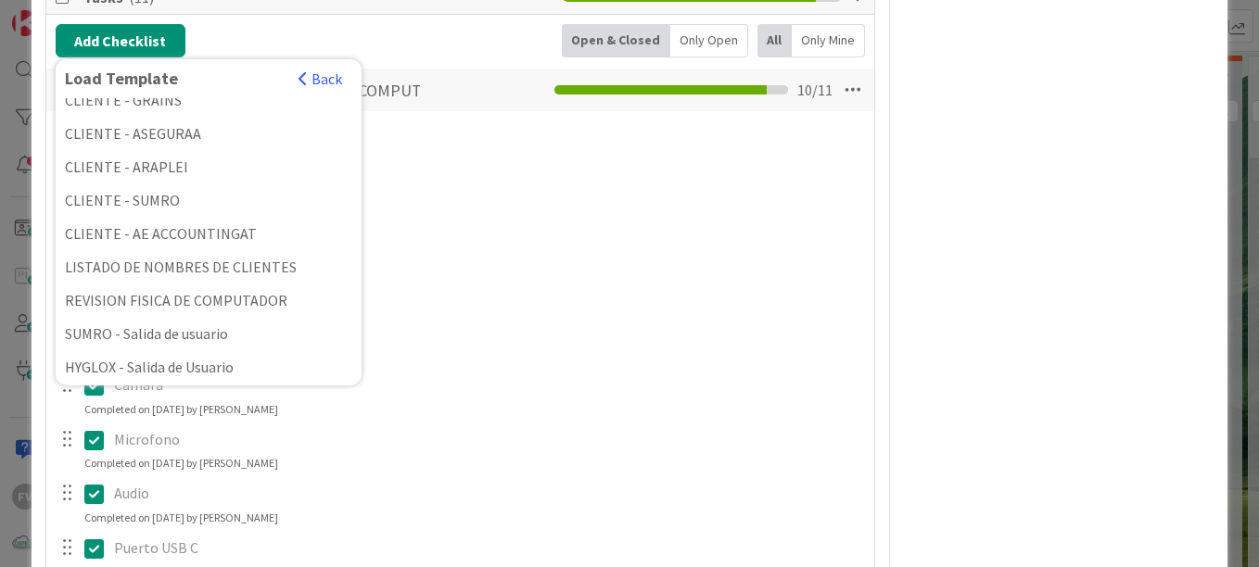
scroll to position [416, 0]
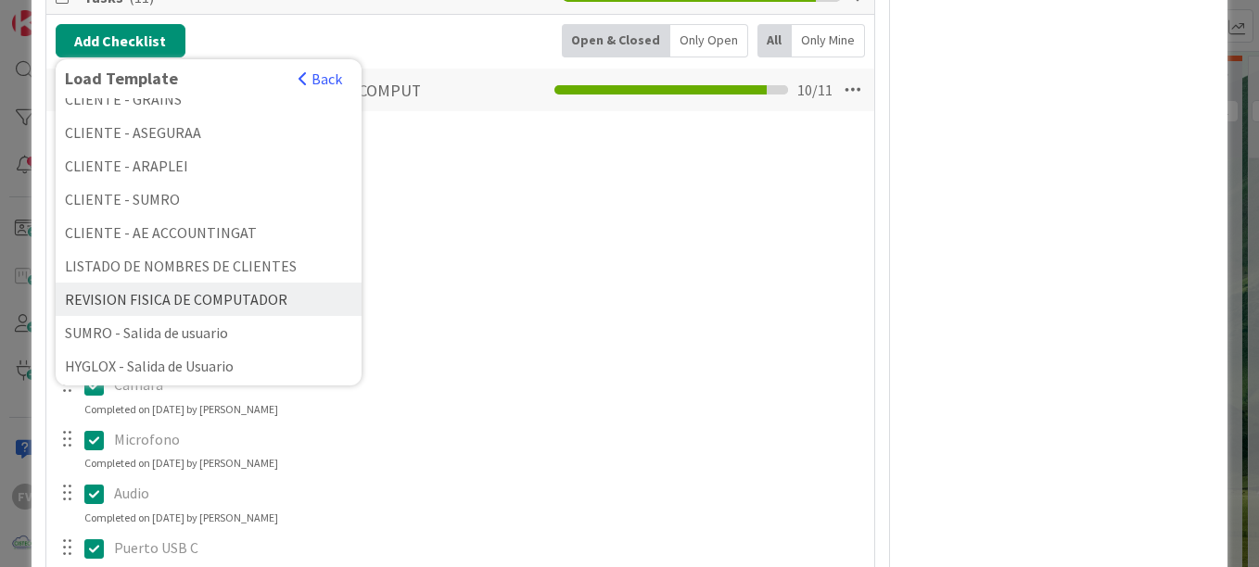
click at [209, 299] on div "REVISION FISICA DE COMPUTADOR" at bounding box center [209, 299] width 306 height 33
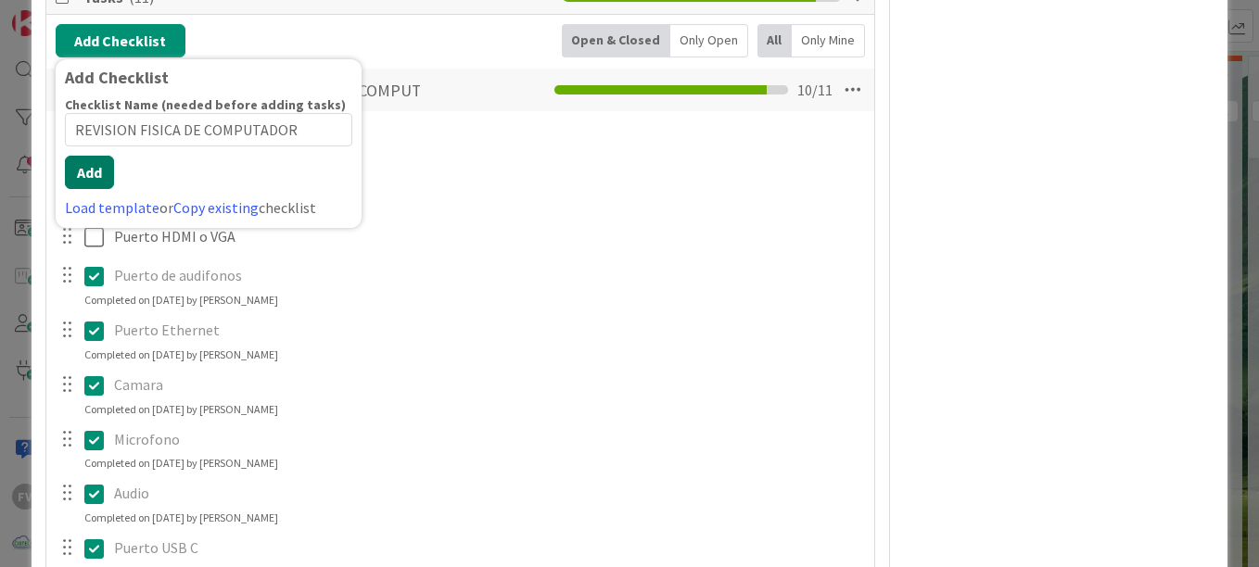
click at [99, 197] on div "Checklist Name (needed before adding tasks) 29 / 64 REVISION FISICA DE COMPUTAD…" at bounding box center [208, 157] width 287 height 122
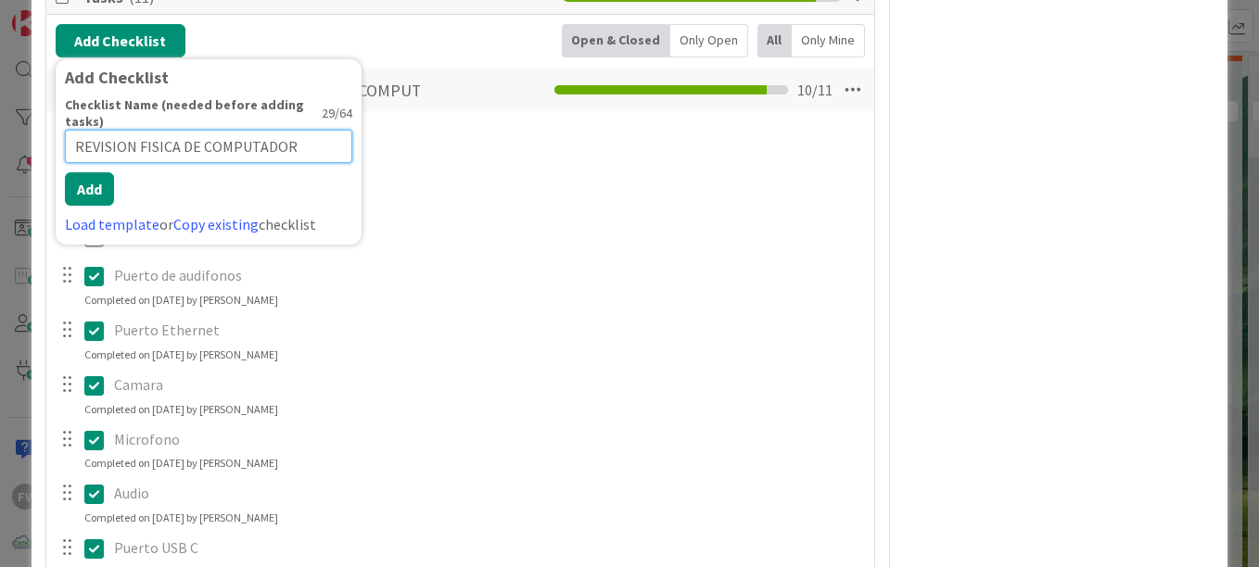
click at [76, 132] on input "REVISION FISICA DE COMPUTADOR" at bounding box center [208, 146] width 287 height 33
click at [138, 146] on input "KRE-OBA-|6-LP - REVISION FISICA DE COMPUTADOR" at bounding box center [208, 146] width 287 height 33
type input "KRE-OBA-16-LP - REVISION FISICA DE COMPUTADOR"
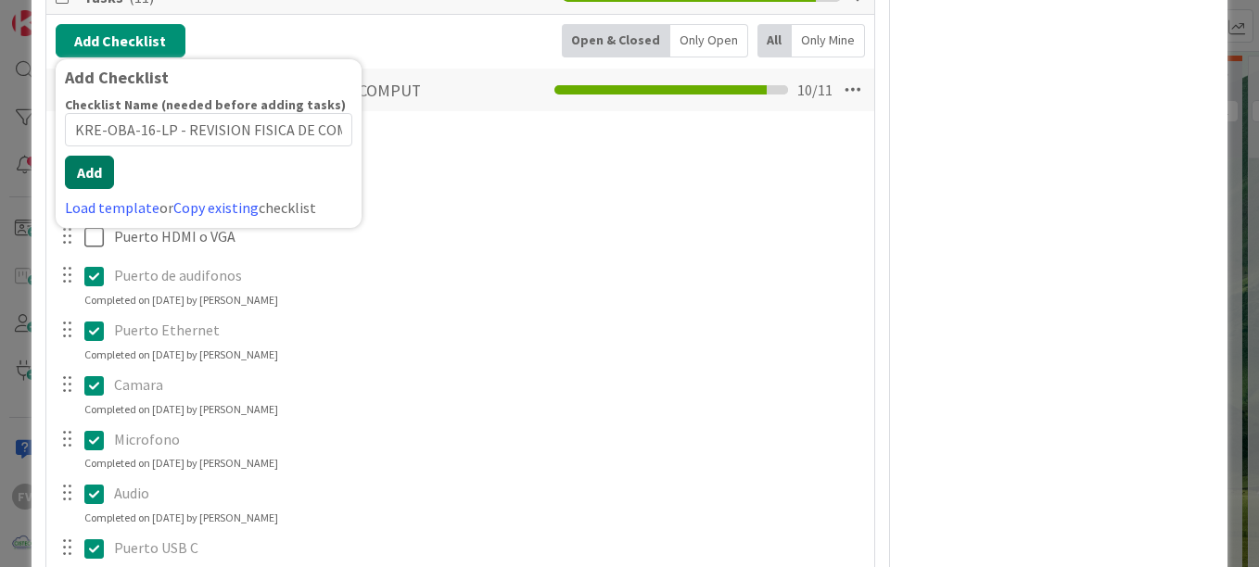
click at [98, 182] on button "Add" at bounding box center [89, 172] width 49 height 33
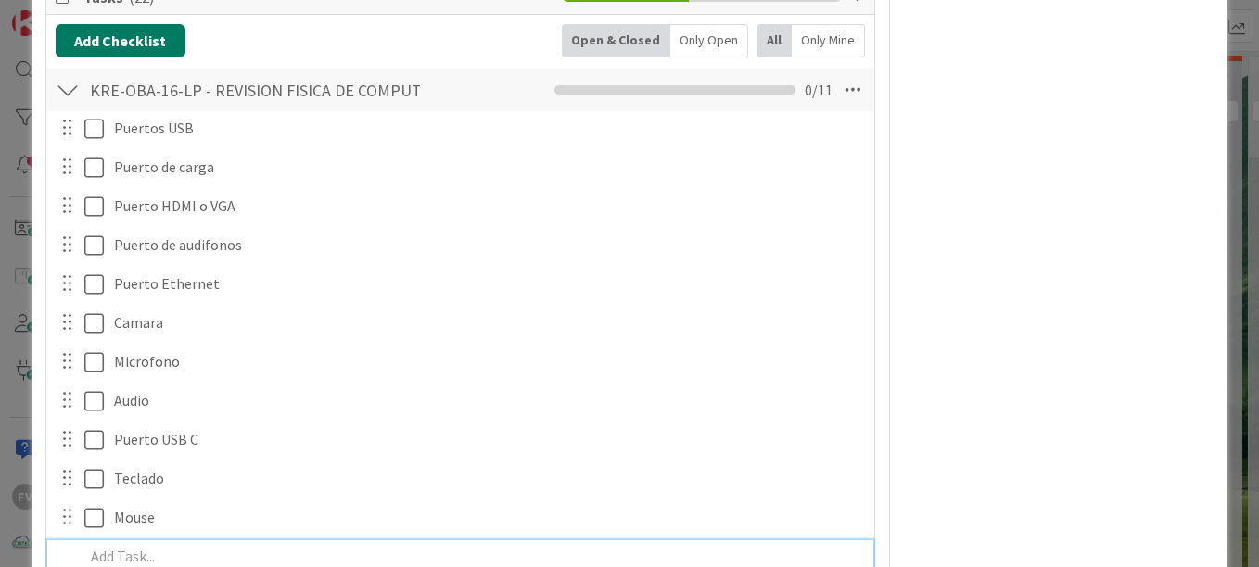
click at [163, 49] on button "Add Checklist" at bounding box center [121, 40] width 130 height 33
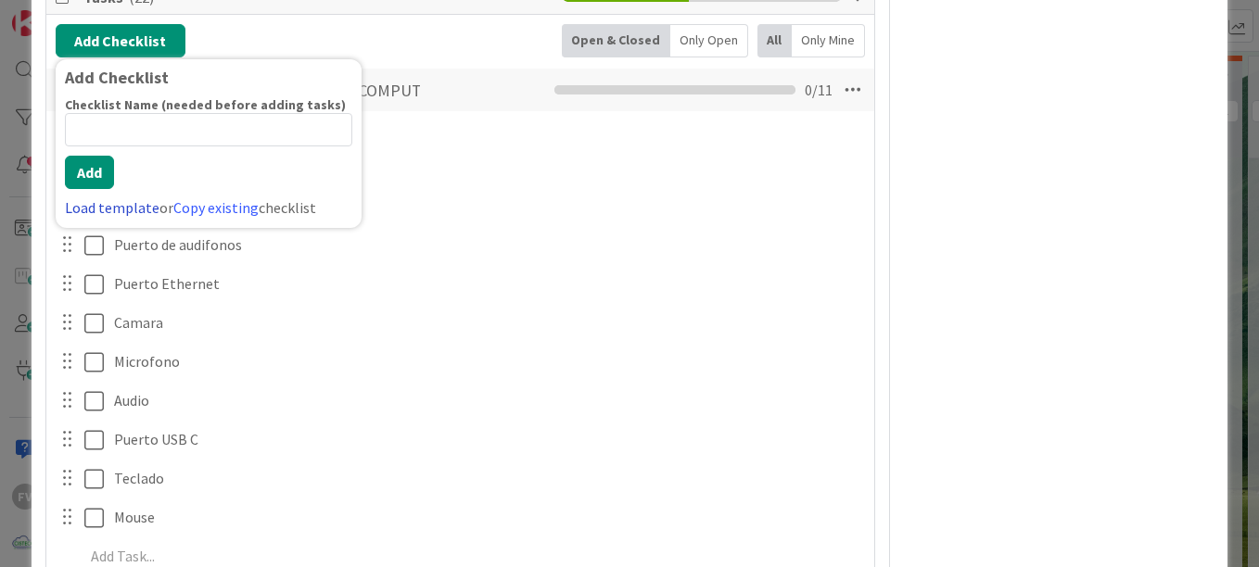
click at [123, 213] on link "Load template" at bounding box center [112, 207] width 95 height 19
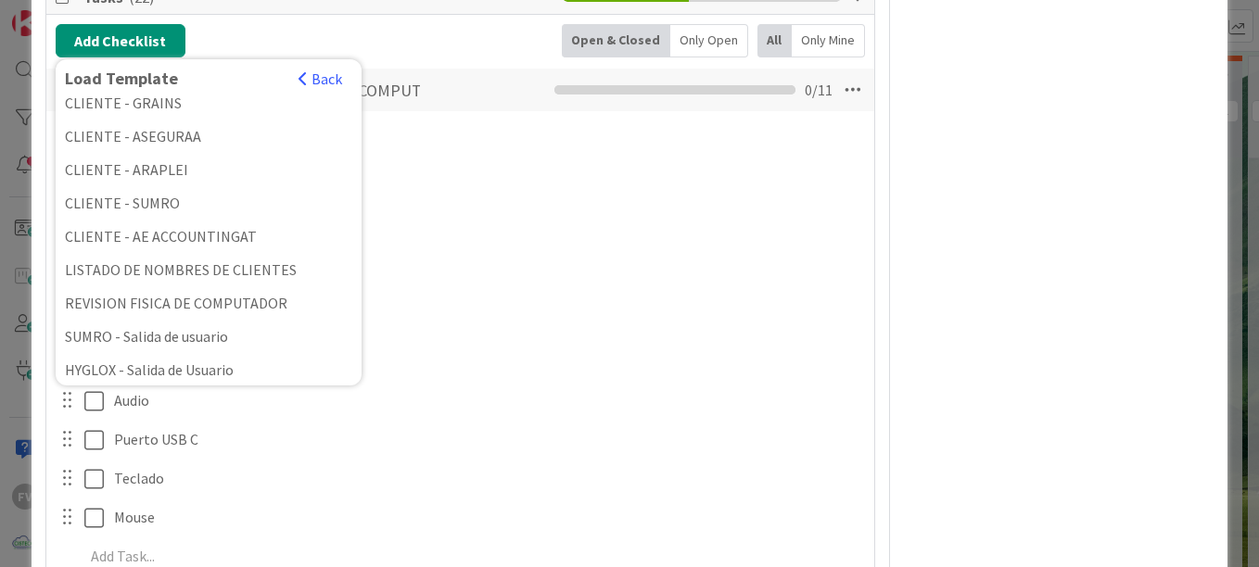
scroll to position [438, 0]
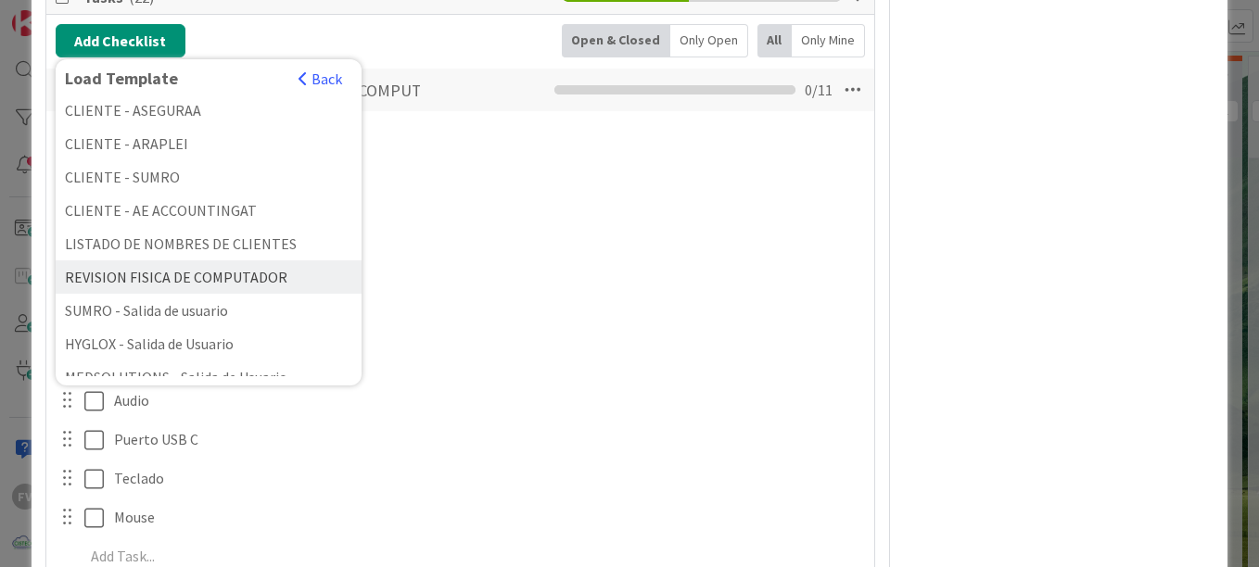
click at [256, 280] on div "REVISION FISICA DE COMPUTADOR" at bounding box center [209, 276] width 306 height 33
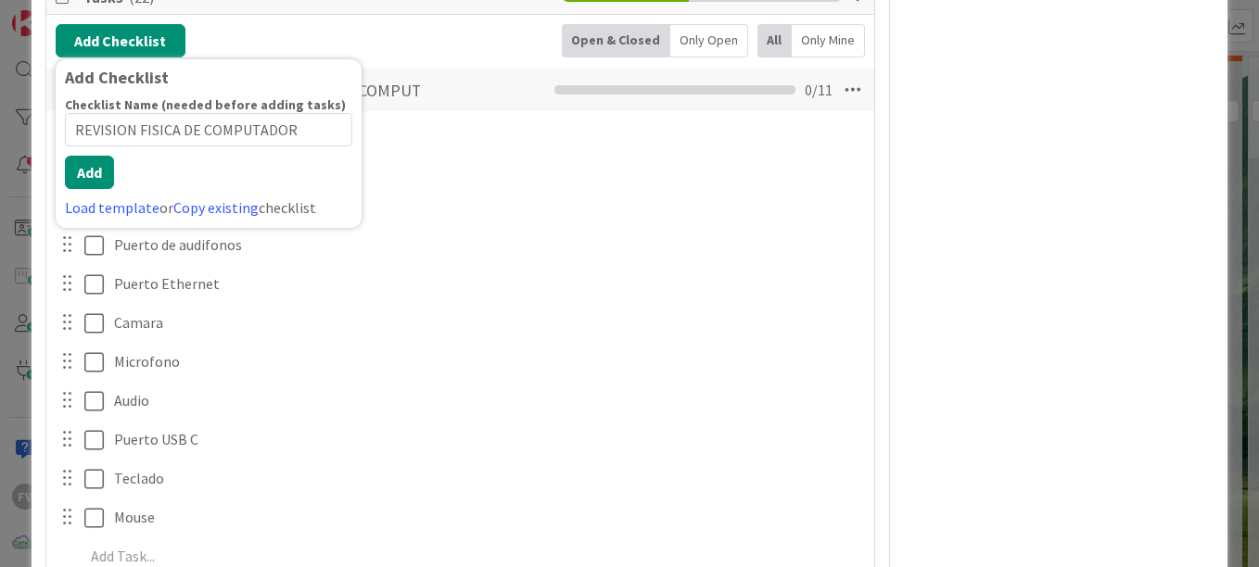
click at [70, 141] on input "REVISION FISICA DE COMPUTADOR" at bounding box center [208, 129] width 287 height 33
type input "KRE-OBA-28-LP - REVISION FISICA DE COMPUTADOR"
click at [99, 199] on div "Checklist Name (needed before adding tasks) 45 / 64 KRE-OBA-28-LP - REVISION FI…" at bounding box center [208, 157] width 287 height 122
click at [92, 177] on button "Add" at bounding box center [89, 172] width 49 height 33
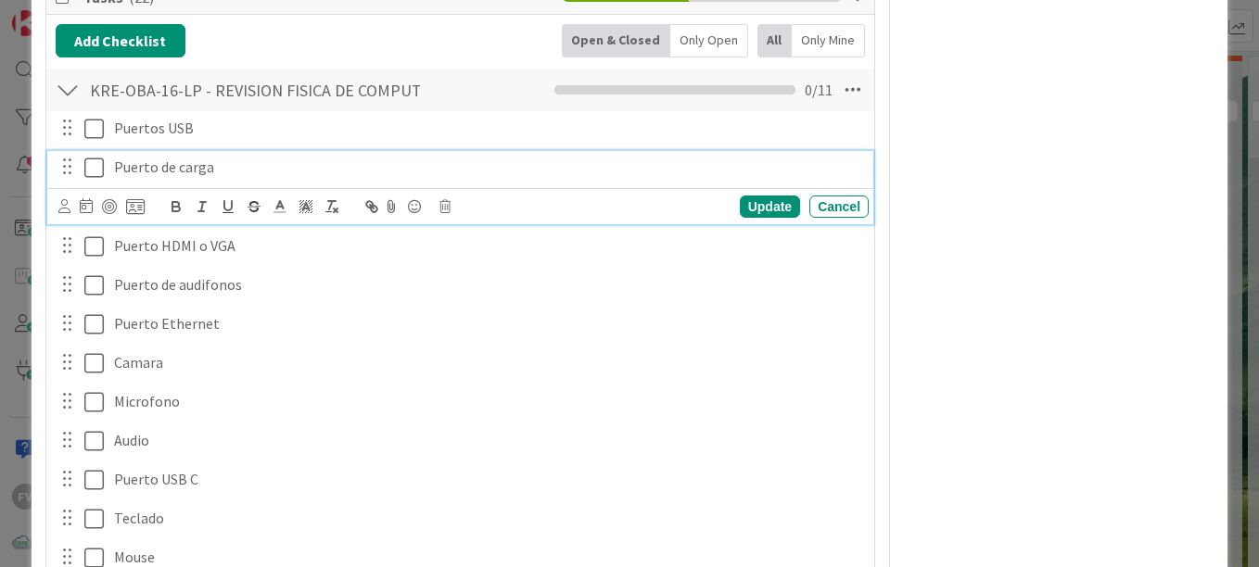
click at [92, 177] on icon at bounding box center [93, 168] width 19 height 22
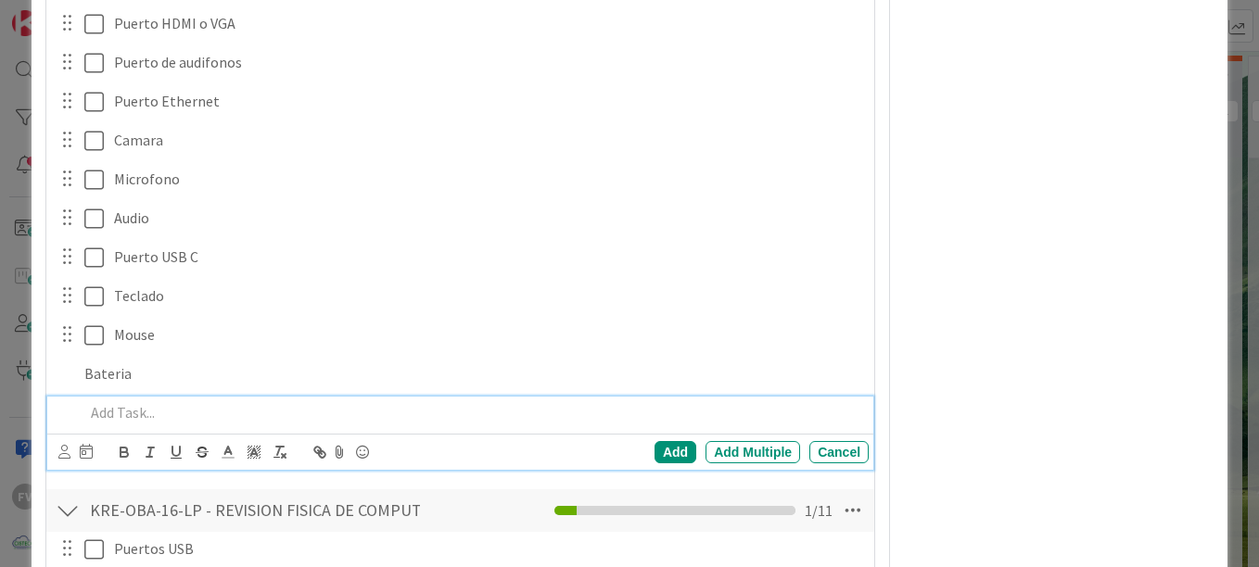
scroll to position [639, 0]
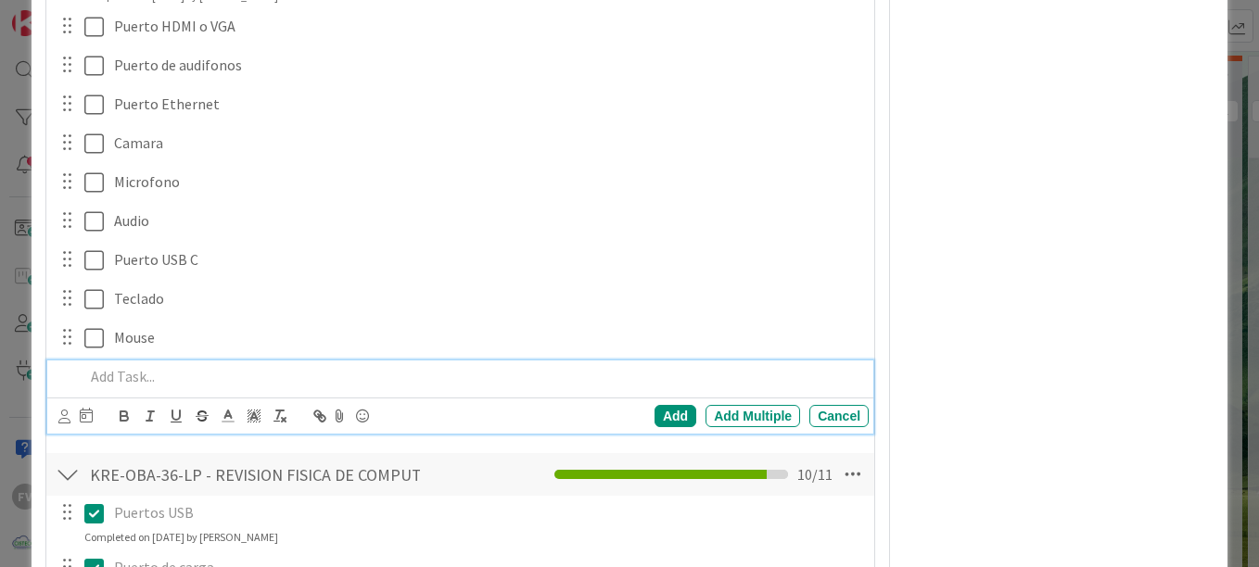
click at [128, 374] on p at bounding box center [472, 376] width 777 height 21
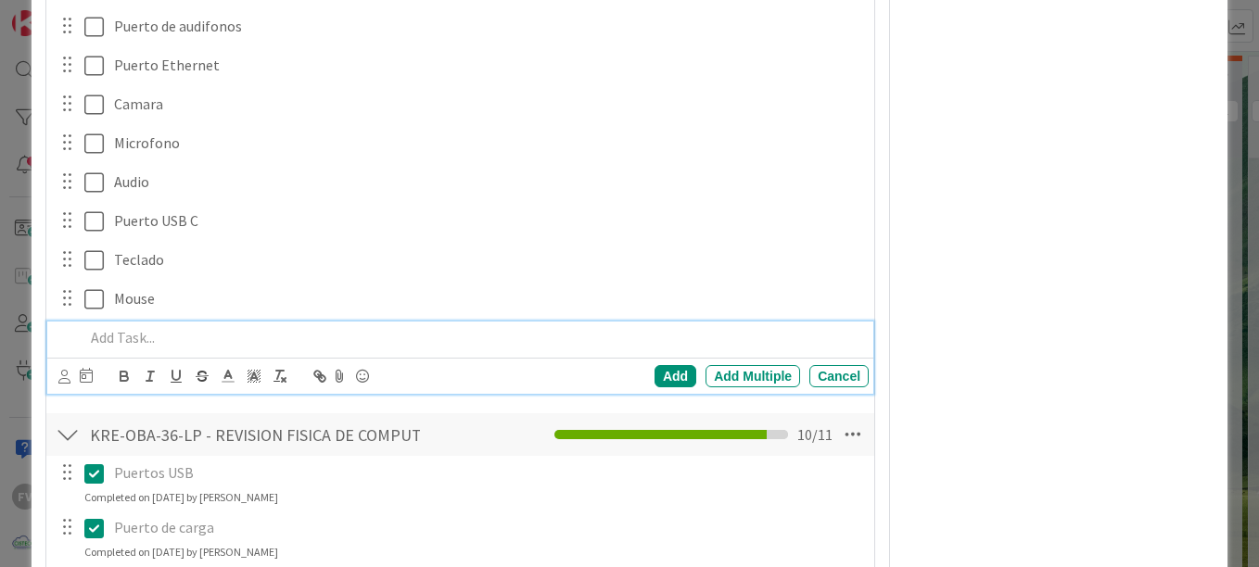
scroll to position [1176, 0]
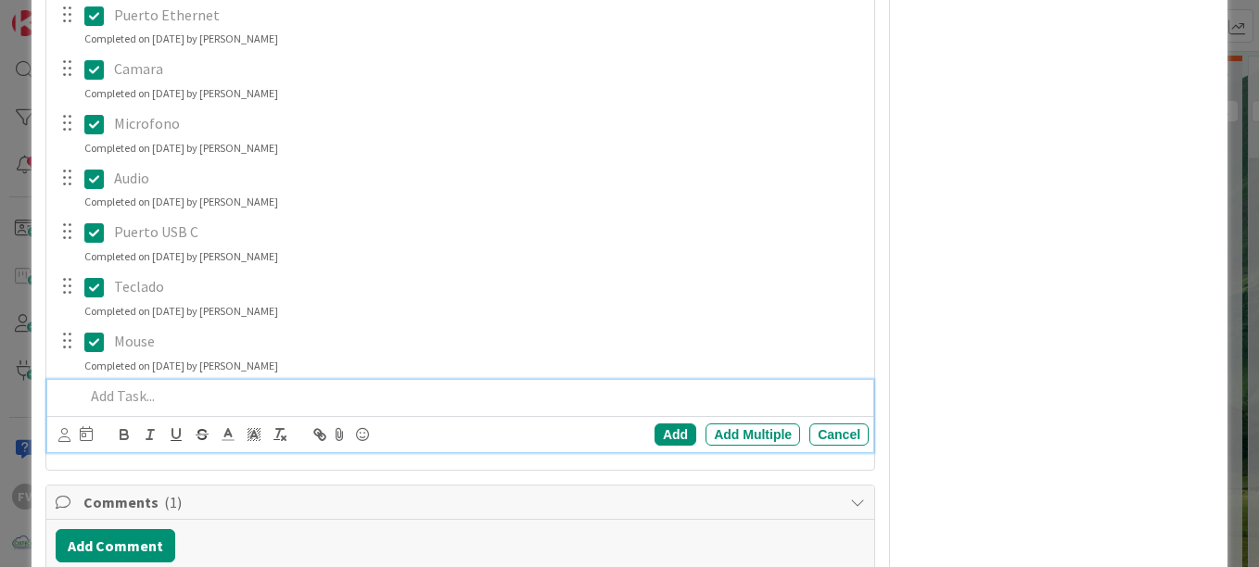
click at [132, 411] on div at bounding box center [473, 396] width 792 height 32
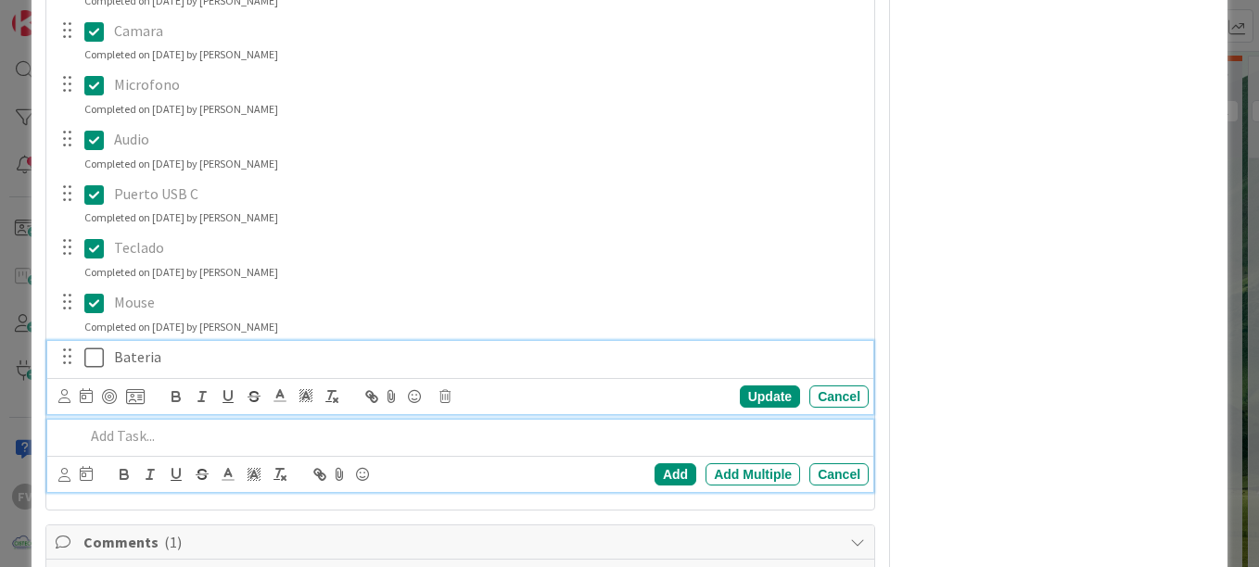
click at [94, 361] on div "Bateria Update Cancel" at bounding box center [460, 377] width 826 height 73
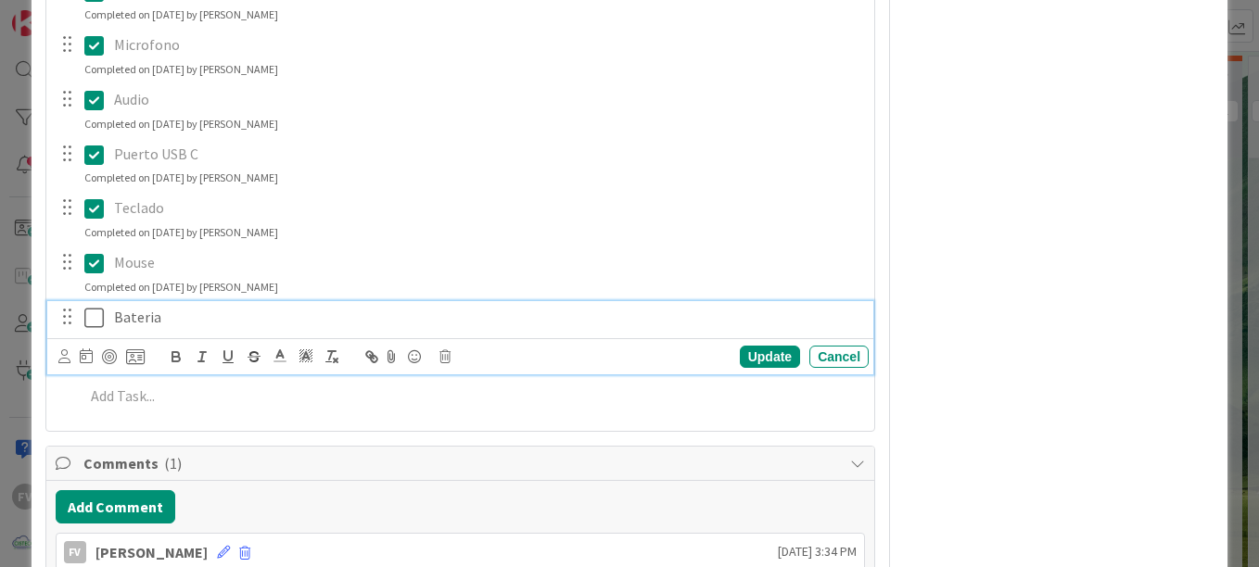
click at [98, 323] on icon at bounding box center [93, 318] width 19 height 22
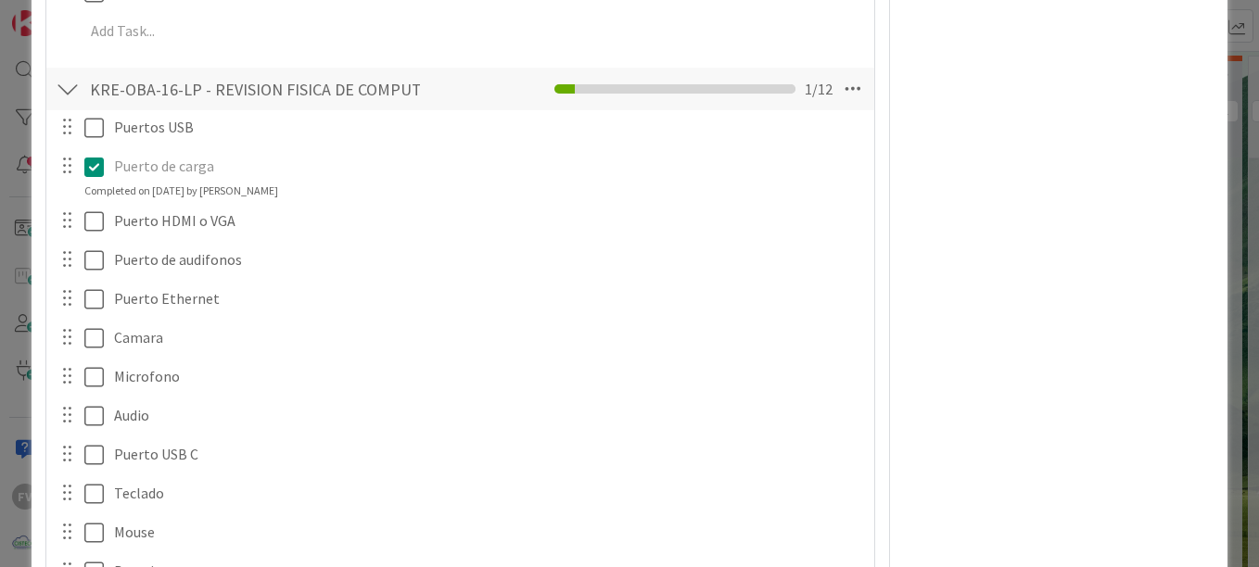
scroll to position [970, 0]
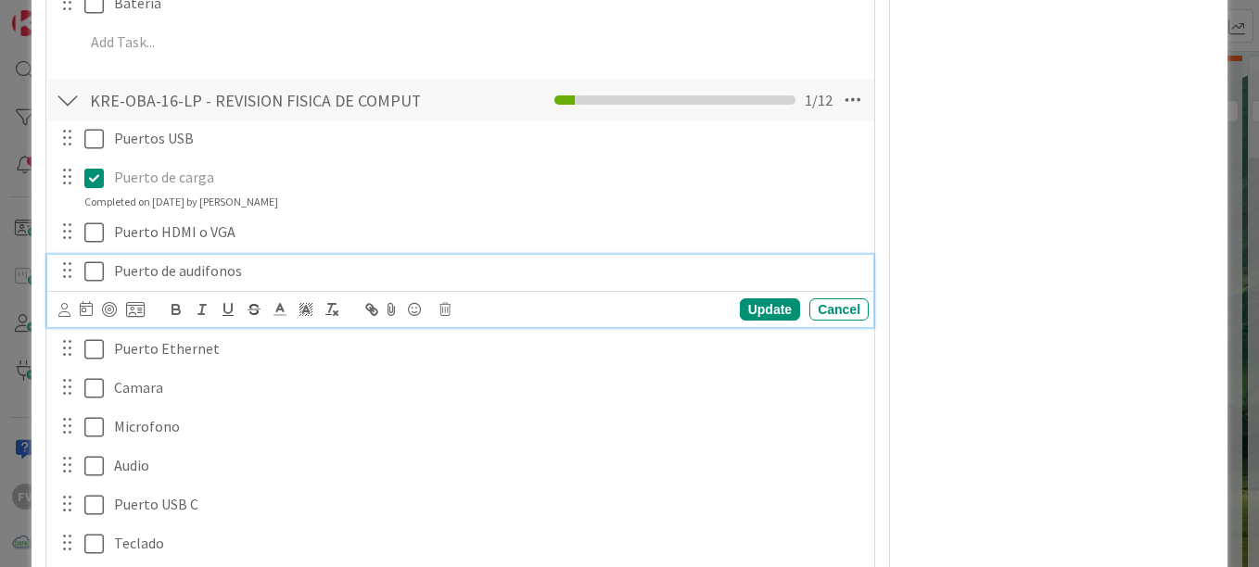
drag, startPoint x: 246, startPoint y: 272, endPoint x: 454, endPoint y: 225, distance: 213.6
click at [454, 225] on div "Puertos USB Update Cancel Puerto de carga Update Cancel Completed on [DATE] by …" at bounding box center [460, 402] width 809 height 563
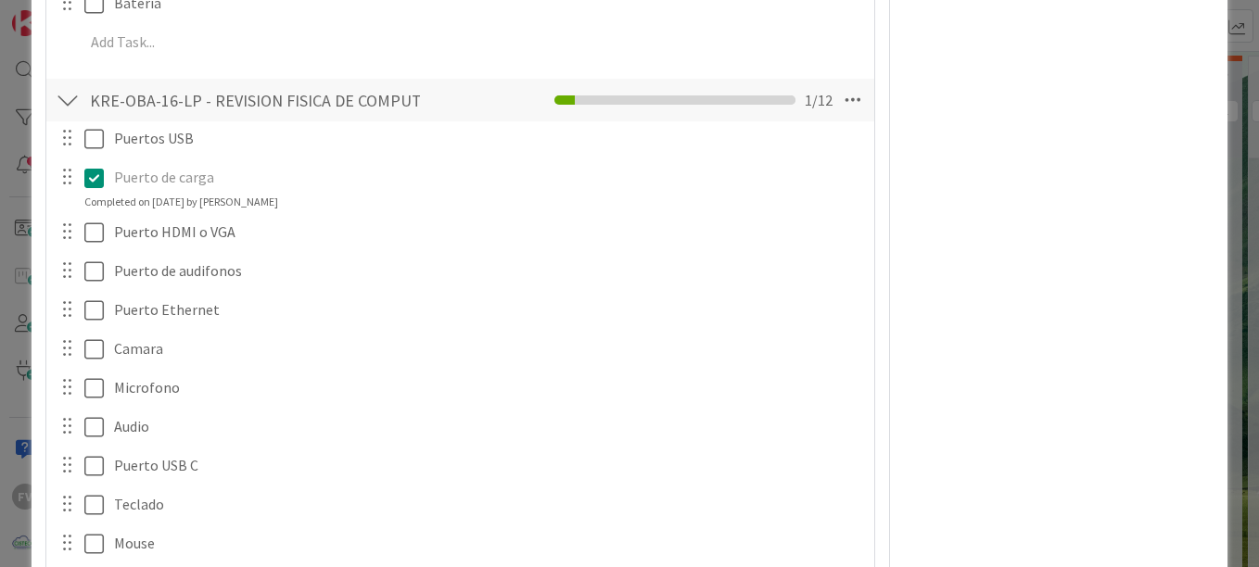
click at [1132, 234] on div "Owner Watchers PLANIFICADO Metrics Links Exit Criteria Dates Mirrors" at bounding box center [1059, 517] width 310 height 2831
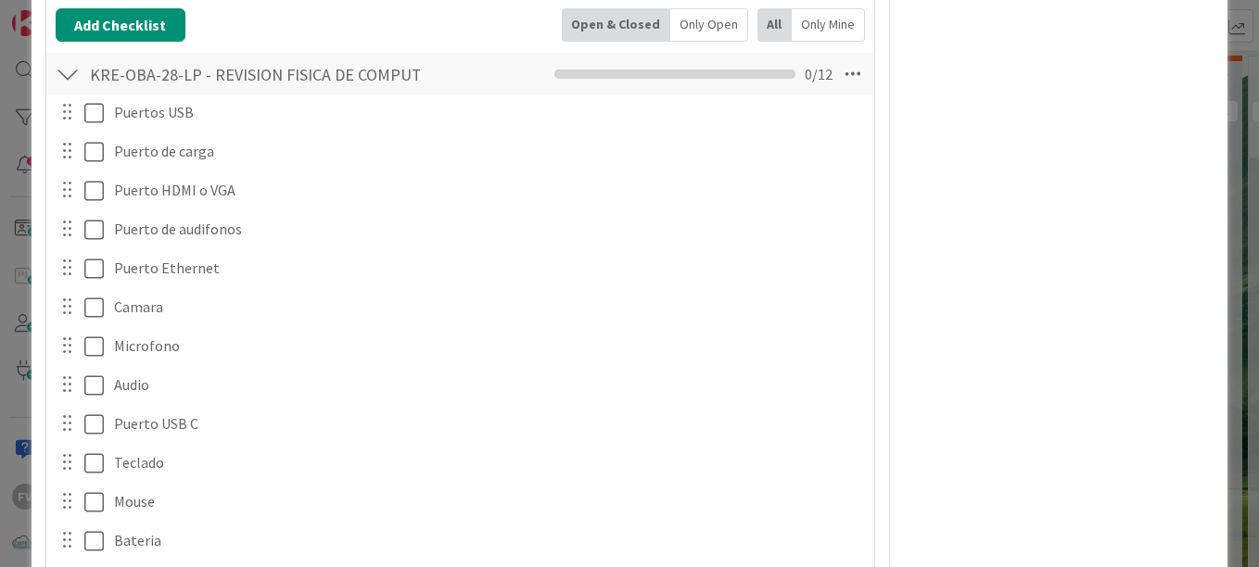
scroll to position [434, 0]
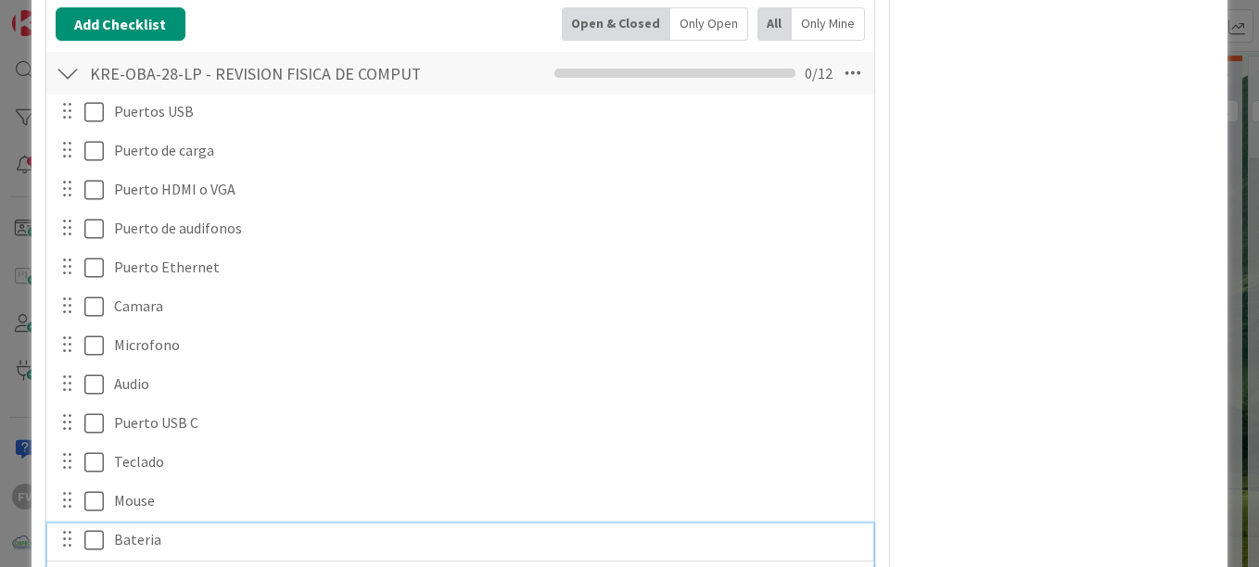
click at [188, 541] on p "Bateria" at bounding box center [487, 539] width 747 height 21
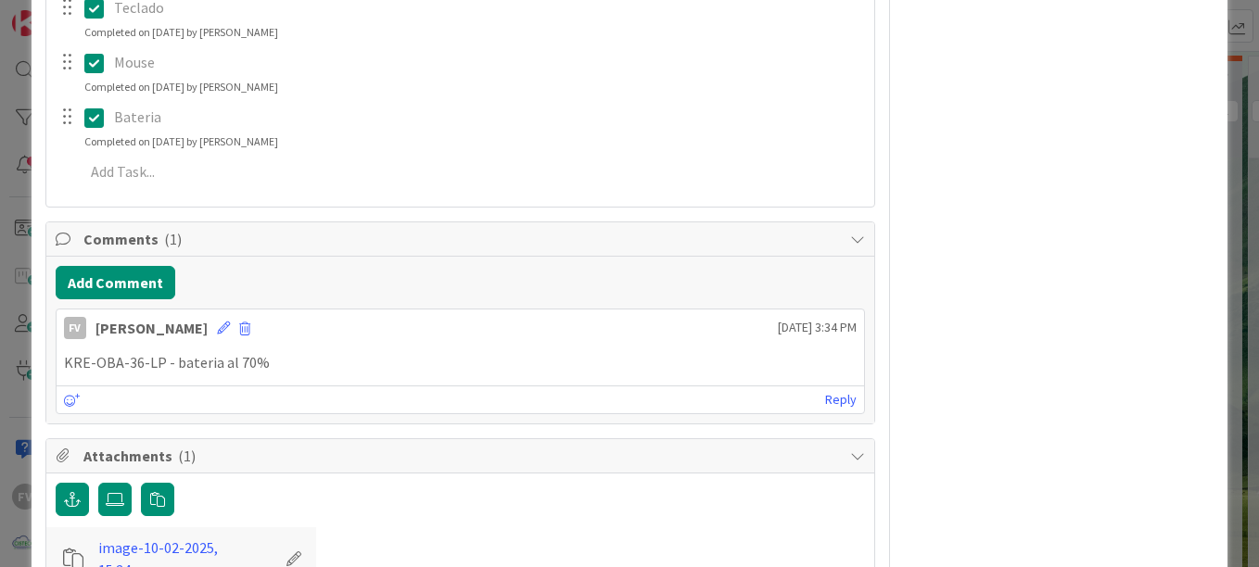
scroll to position [2376, 0]
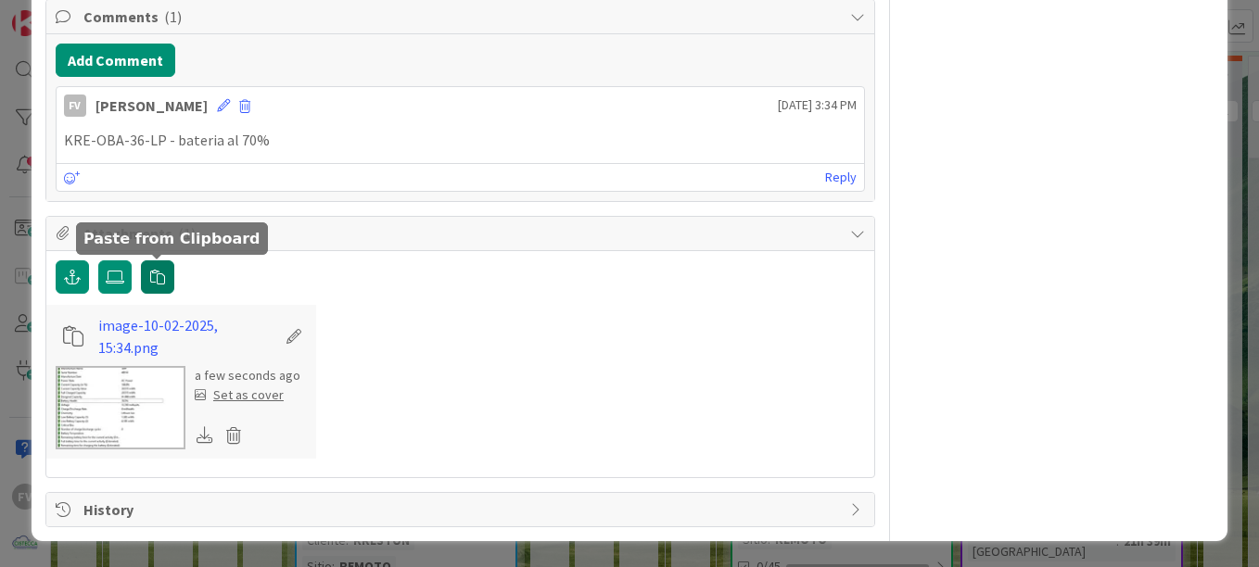
click at [158, 275] on icon "button" at bounding box center [157, 277] width 15 height 15
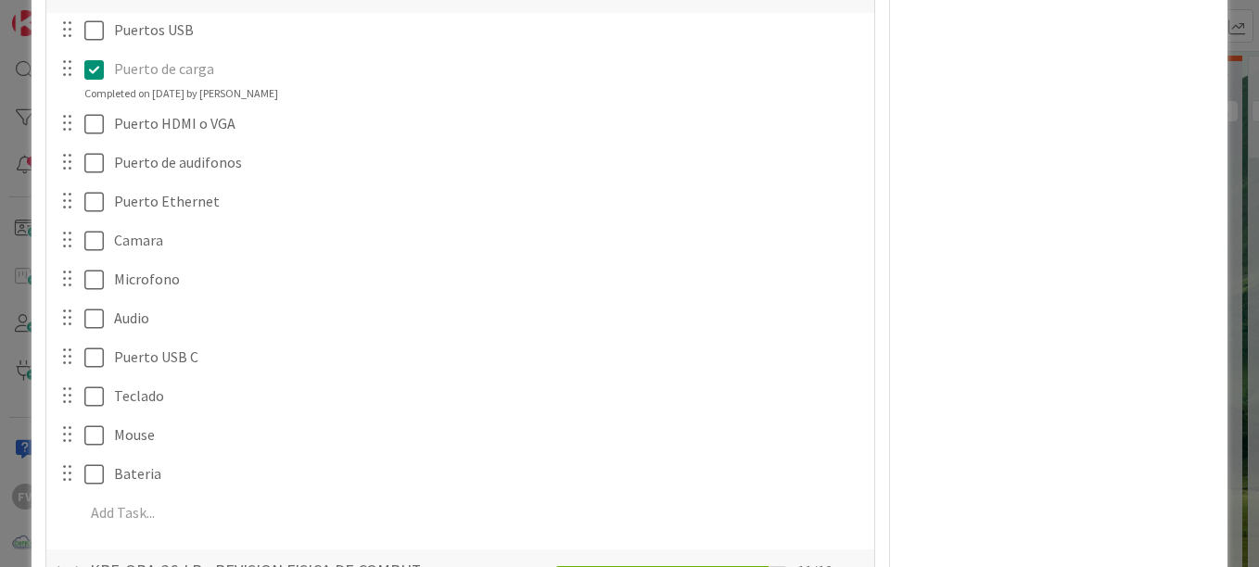
scroll to position [1076, 0]
click at [16, 318] on div "ID 3812 OPERACIONES KRESTON Title 37 / 128 Revision fisica de equipos en Kresto…" at bounding box center [629, 283] width 1259 height 567
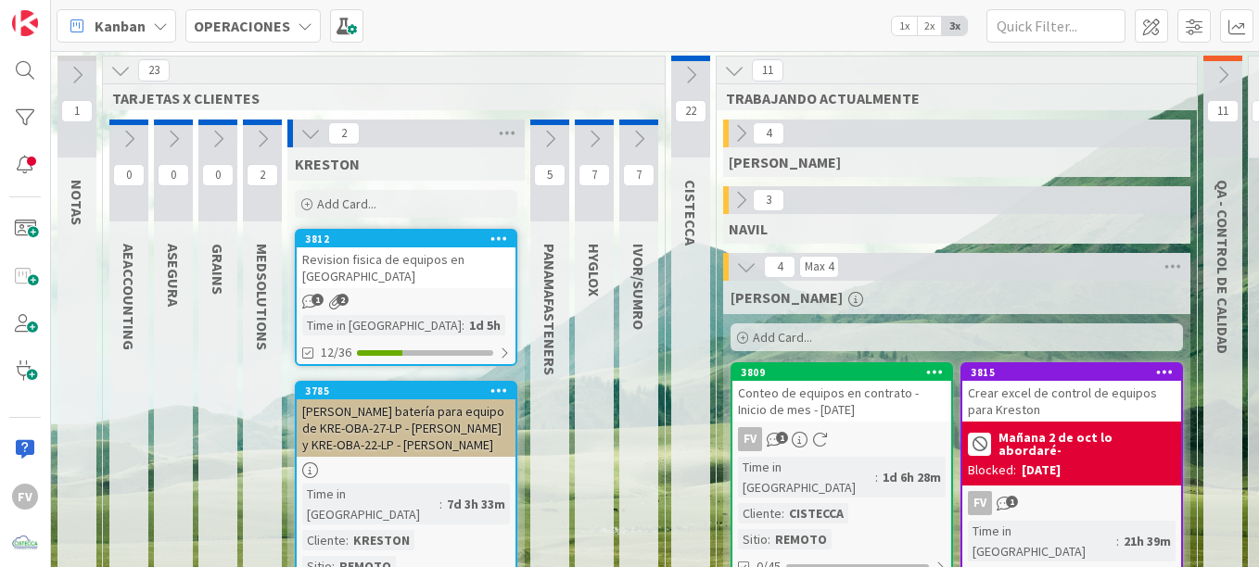
click at [435, 276] on div "3812 Revision fisica de equipos en Kreston 1 2 Time in Column : 1d 5h 12/36" at bounding box center [406, 297] width 222 height 137
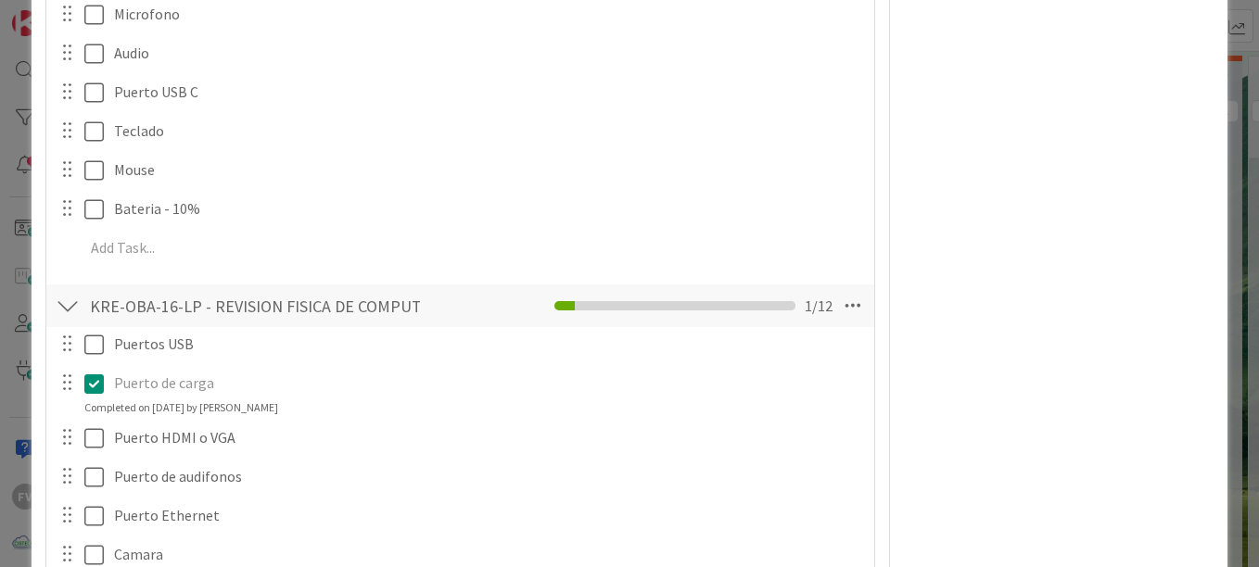
scroll to position [830, 0]
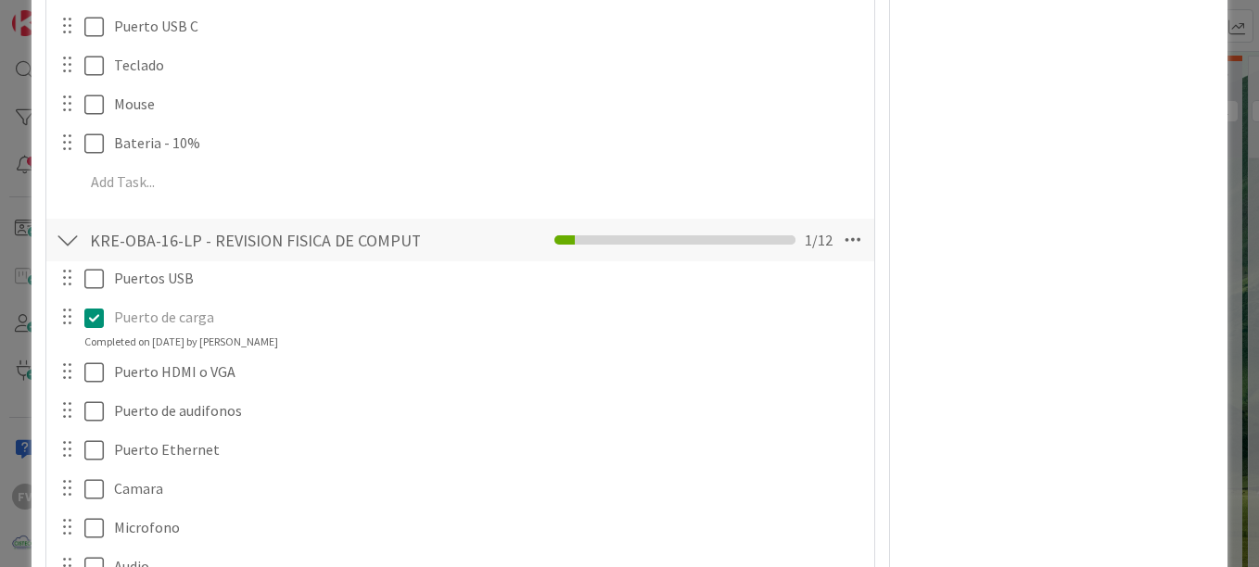
click at [9, 211] on div "ID 3812 OPERACIONES KRESTON Title 37 / 128 Revision fisica de equipos en Kresto…" at bounding box center [629, 283] width 1259 height 567
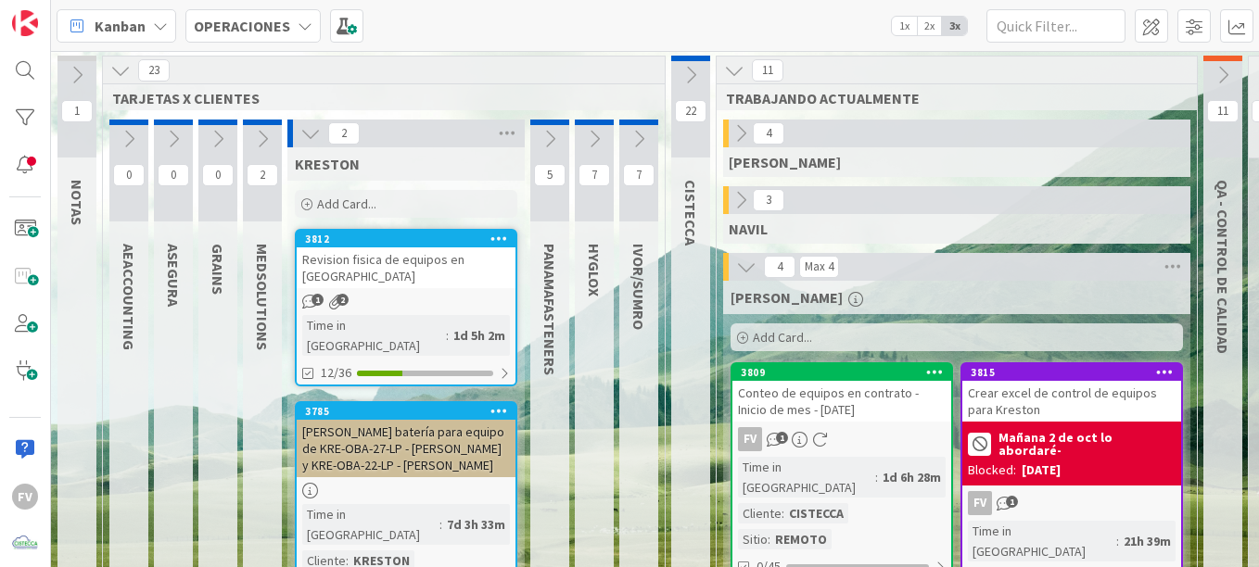
scroll to position [0, 146]
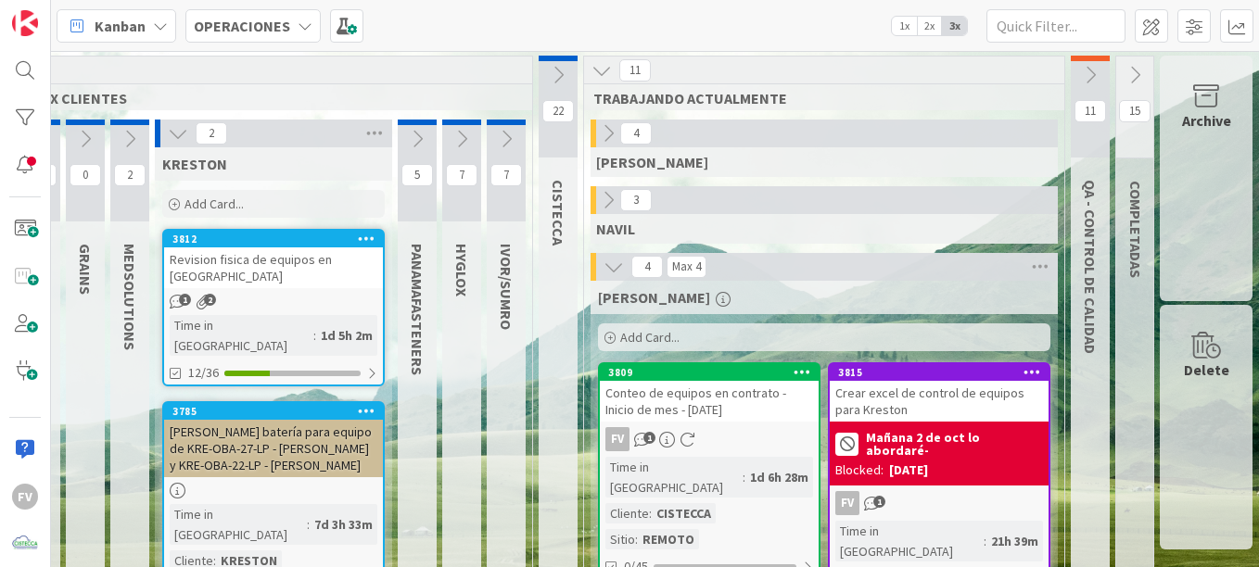
click at [1180, 263] on div "Archive" at bounding box center [1205, 179] width 93 height 246
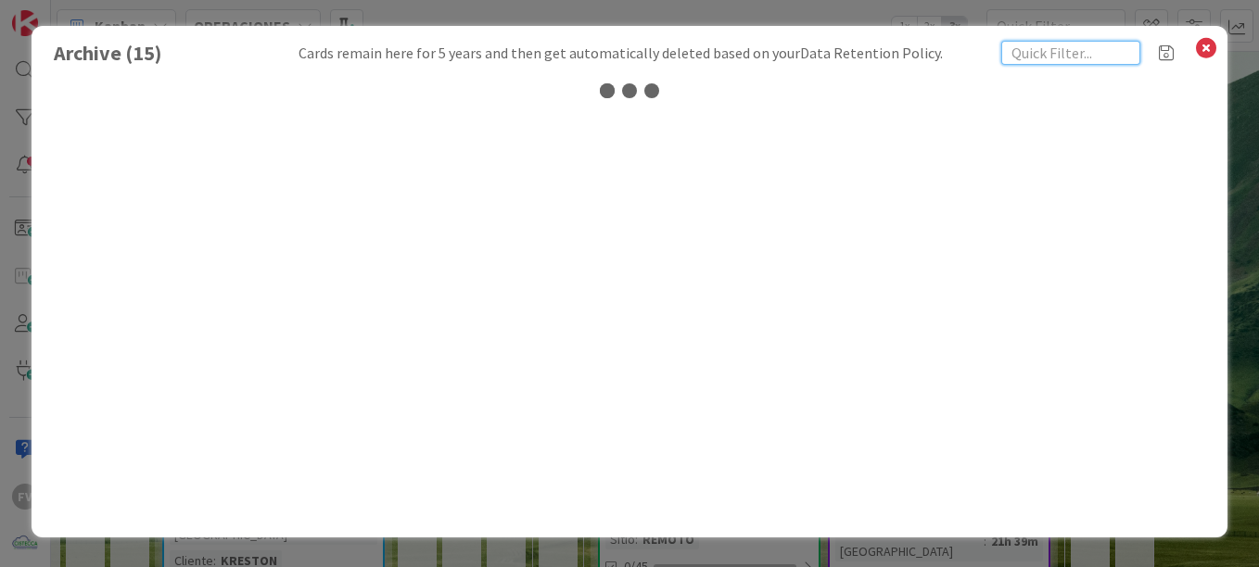
click at [1048, 55] on input "text" at bounding box center [1070, 53] width 139 height 24
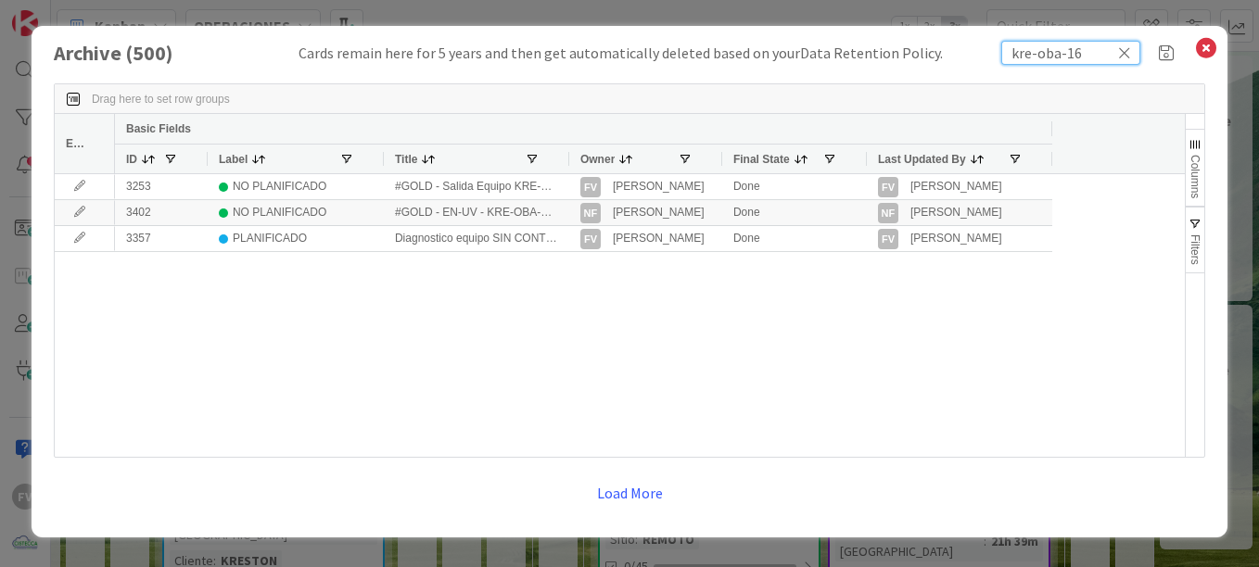
type input "kre-oba-16"
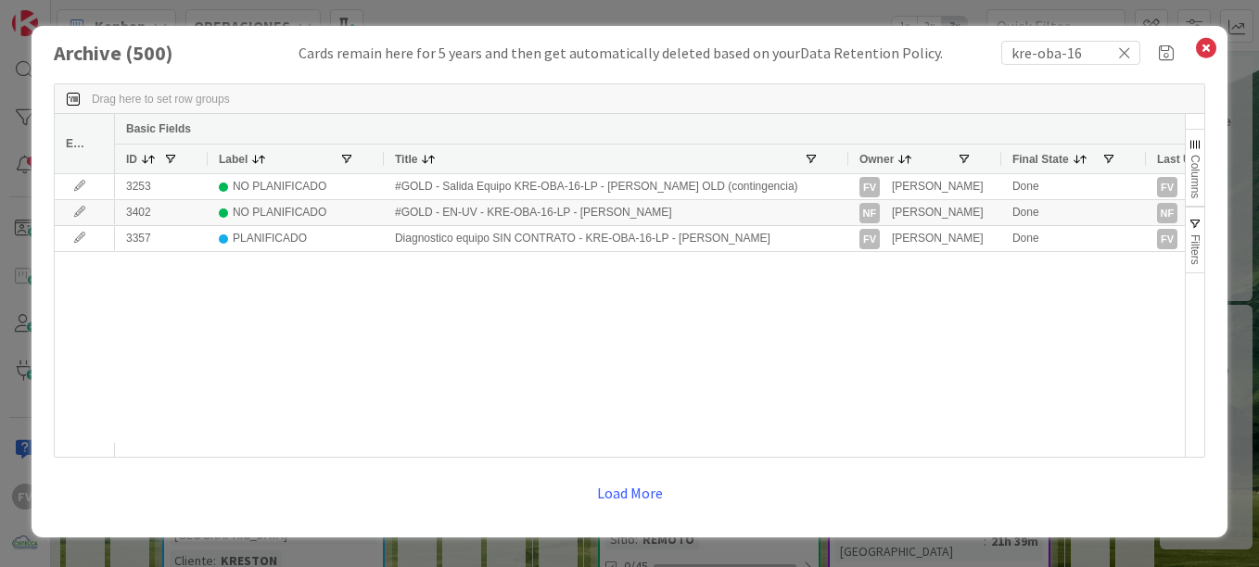
drag, startPoint x: 564, startPoint y: 158, endPoint x: 843, endPoint y: 160, distance: 279.0
click at [843, 160] on div at bounding box center [846, 159] width 7 height 29
click at [643, 488] on button "Load More" at bounding box center [630, 492] width 90 height 33
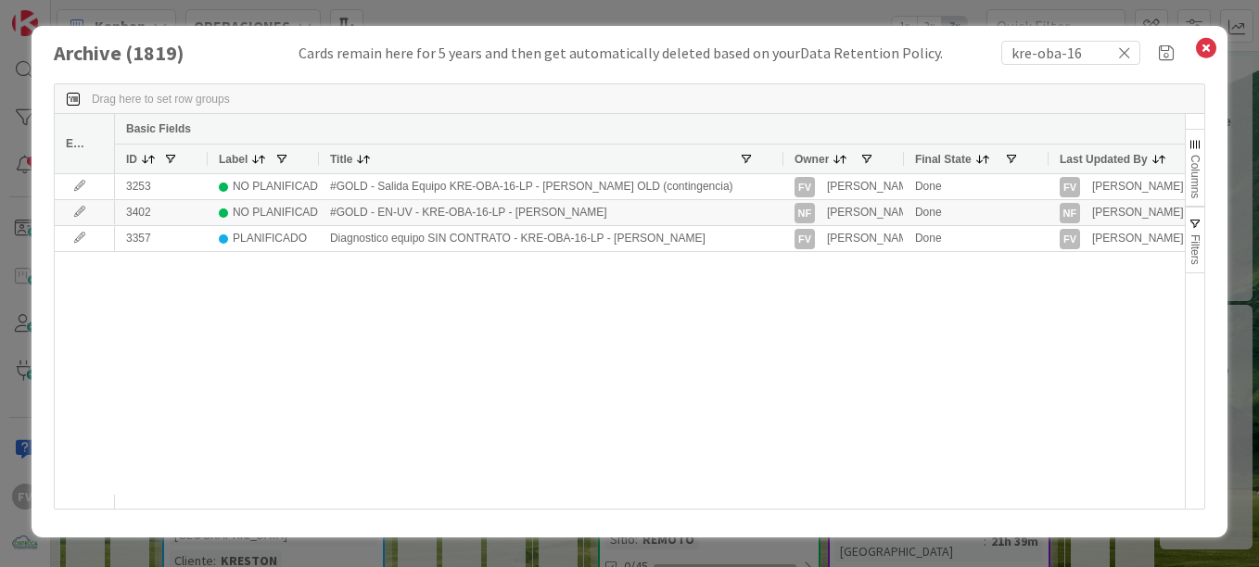
click at [399, 8] on div "Archive ( 1819 ) Cards remain here for 5 years and then get automatically delet…" at bounding box center [629, 283] width 1259 height 567
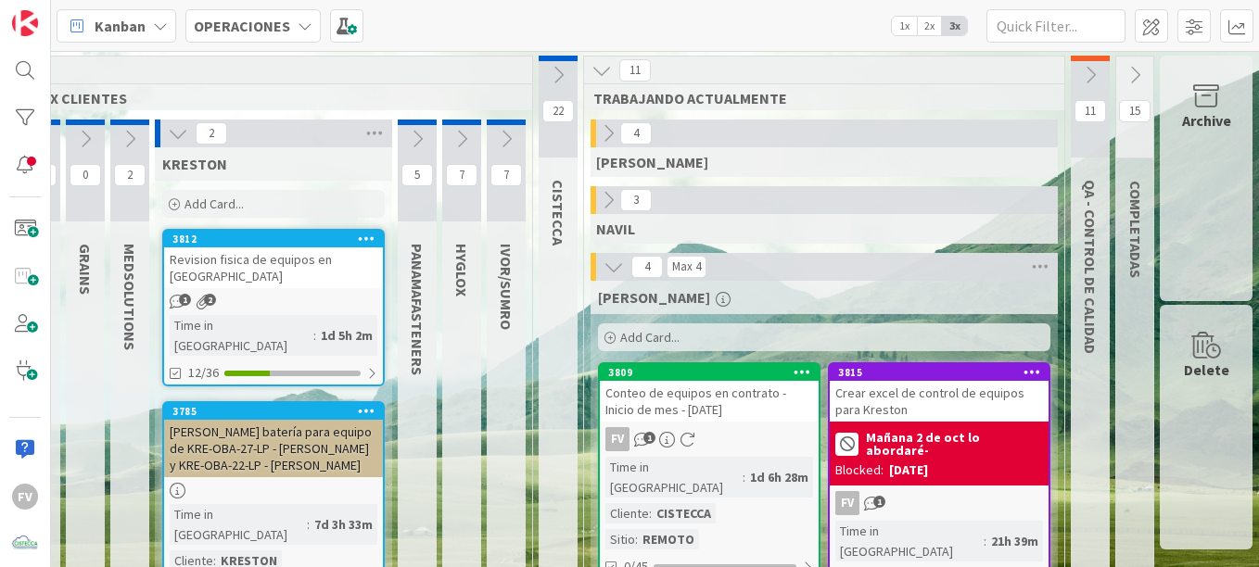
click at [298, 294] on div "1 2" at bounding box center [273, 302] width 219 height 16
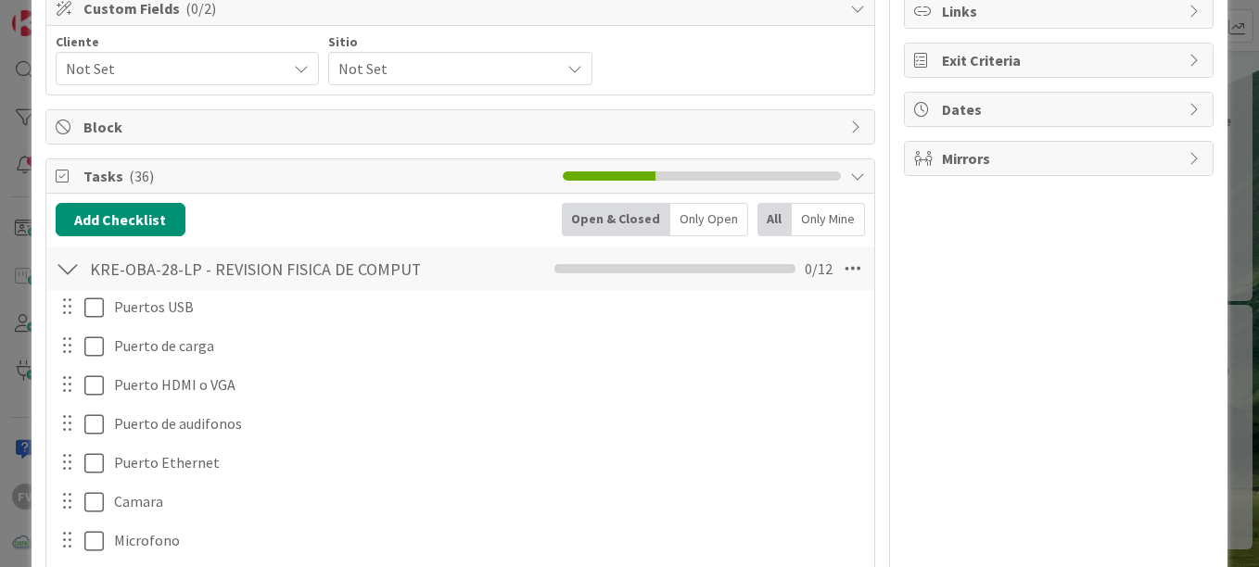
scroll to position [388, 0]
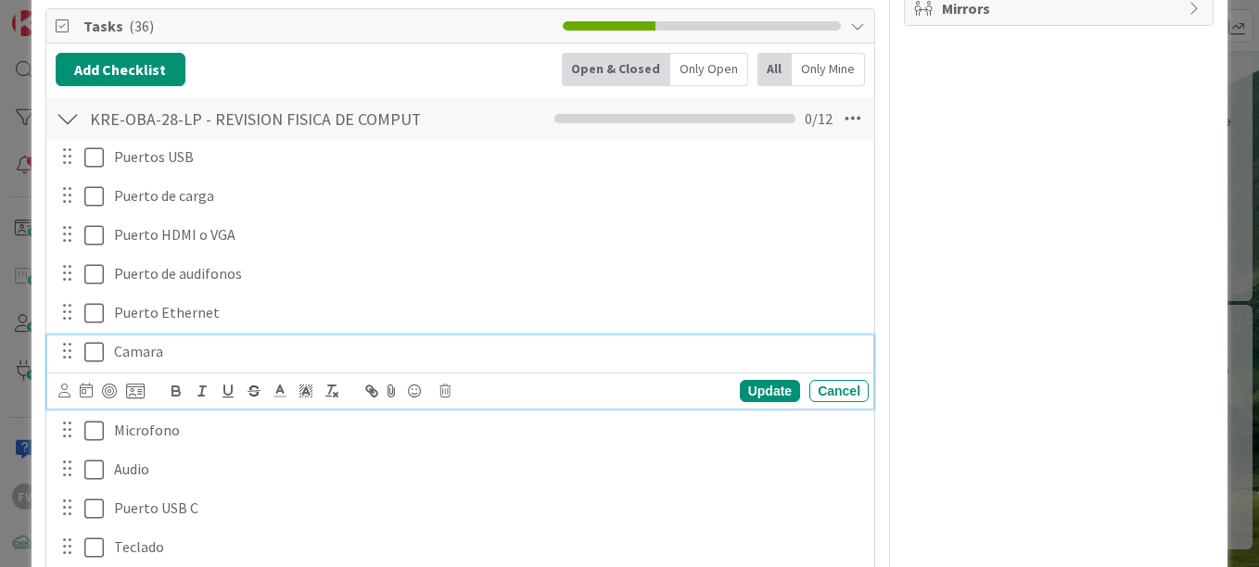
click at [86, 349] on icon at bounding box center [93, 352] width 19 height 22
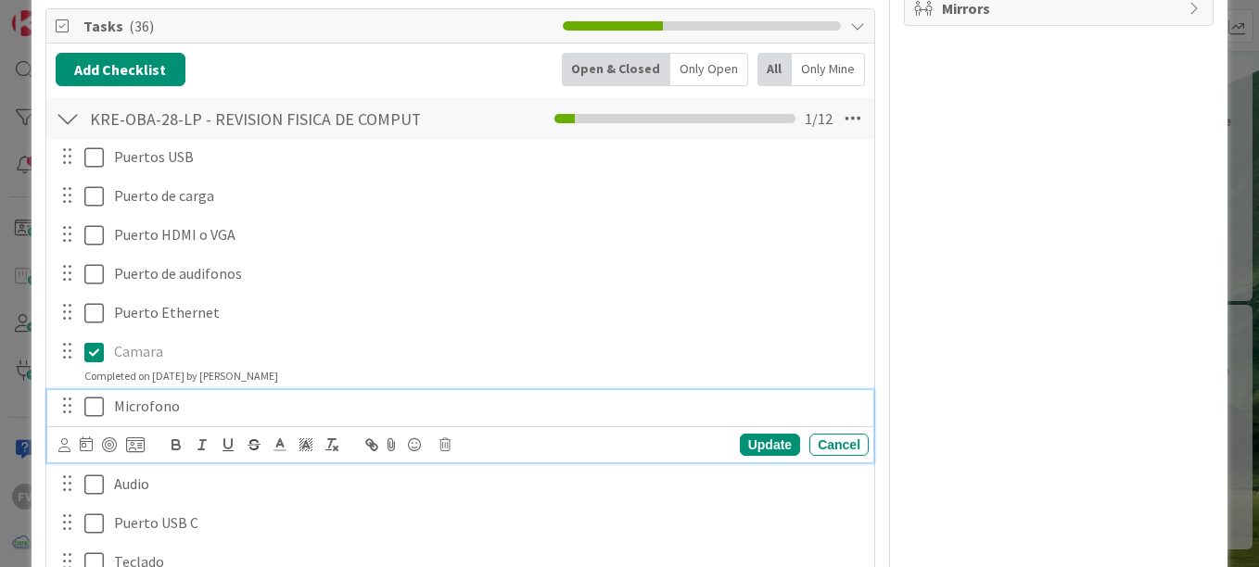
click at [96, 396] on icon at bounding box center [93, 407] width 19 height 22
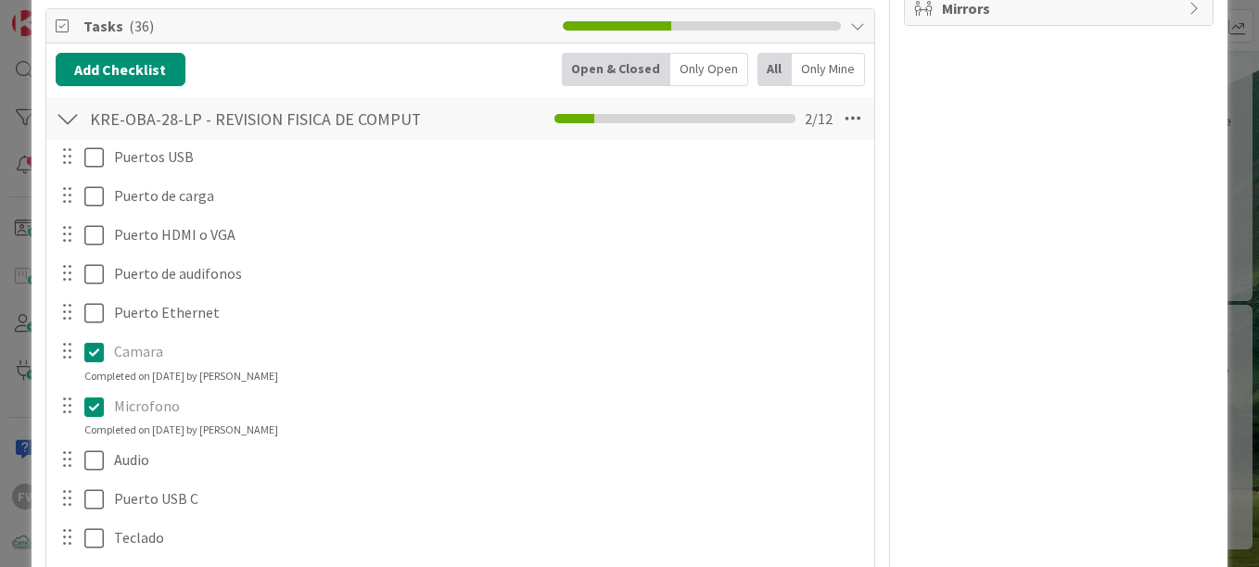
scroll to position [400, 0]
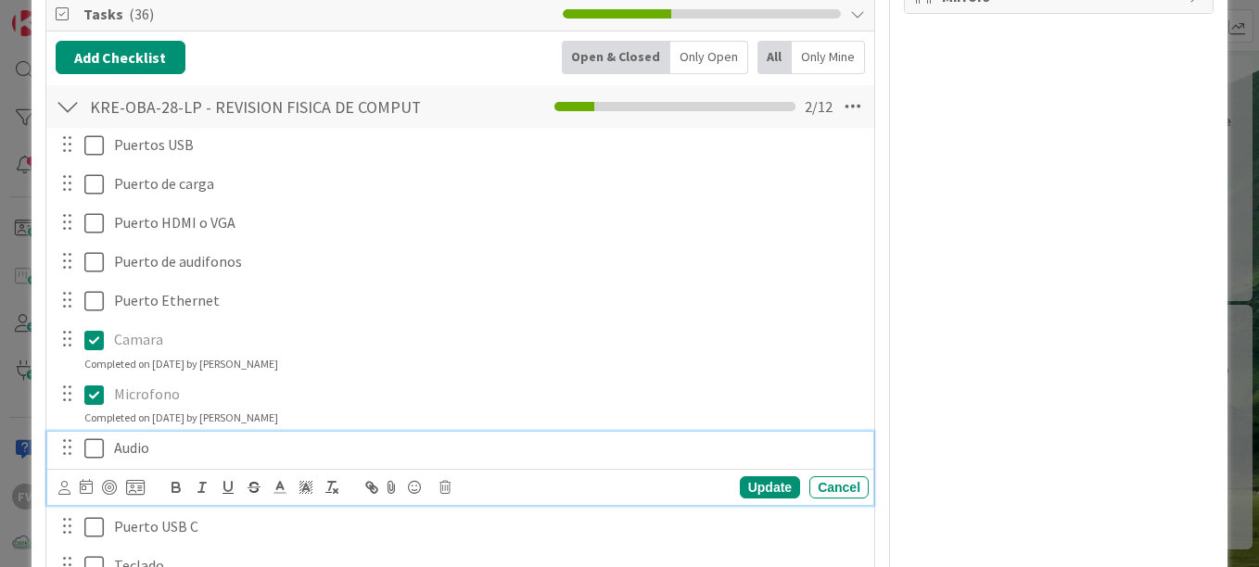
click at [102, 439] on icon at bounding box center [93, 448] width 19 height 22
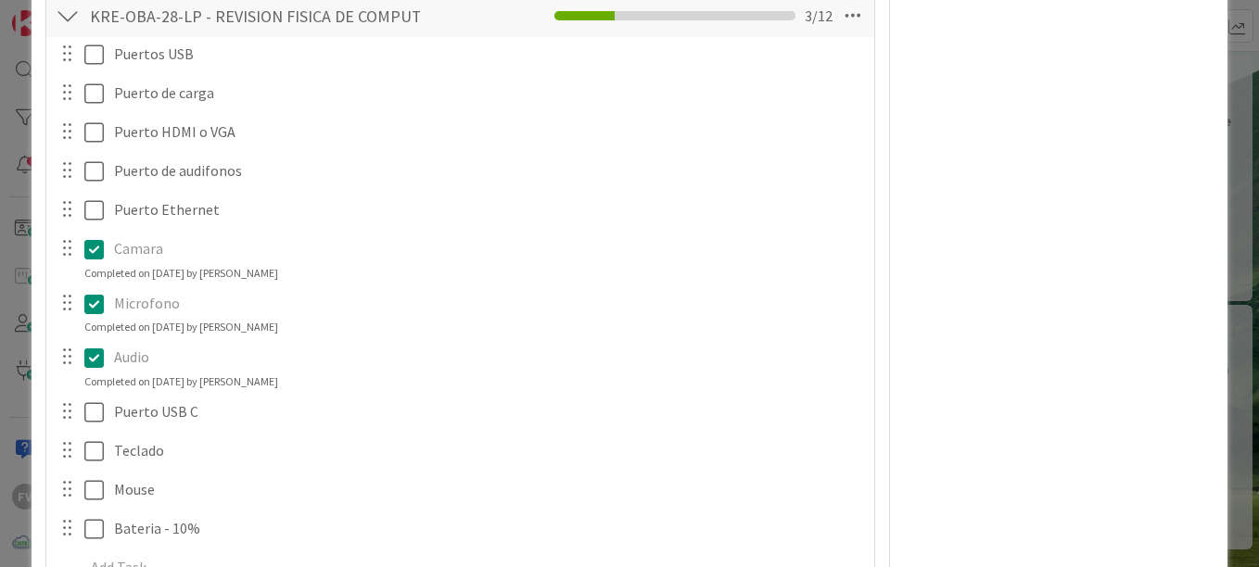
scroll to position [528, 0]
